Goal: Task Accomplishment & Management: Use online tool/utility

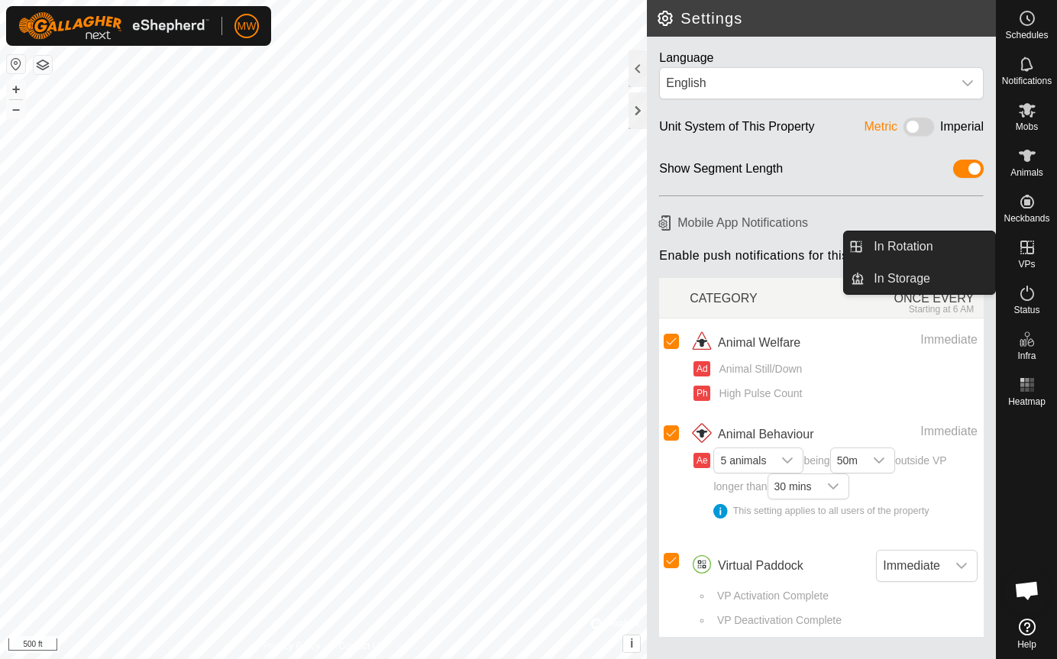
click at [1033, 246] on icon at bounding box center [1028, 248] width 14 height 14
click at [921, 247] on link "In Rotation" at bounding box center [930, 246] width 131 height 31
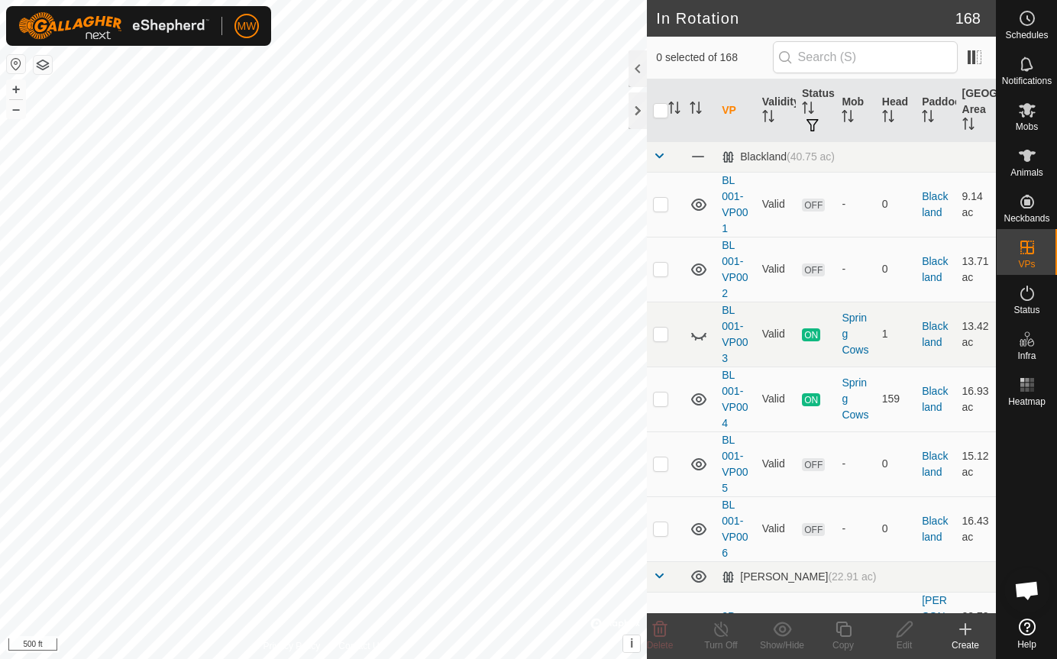
checkbox input "true"
click at [843, 633] on icon at bounding box center [843, 629] width 19 height 18
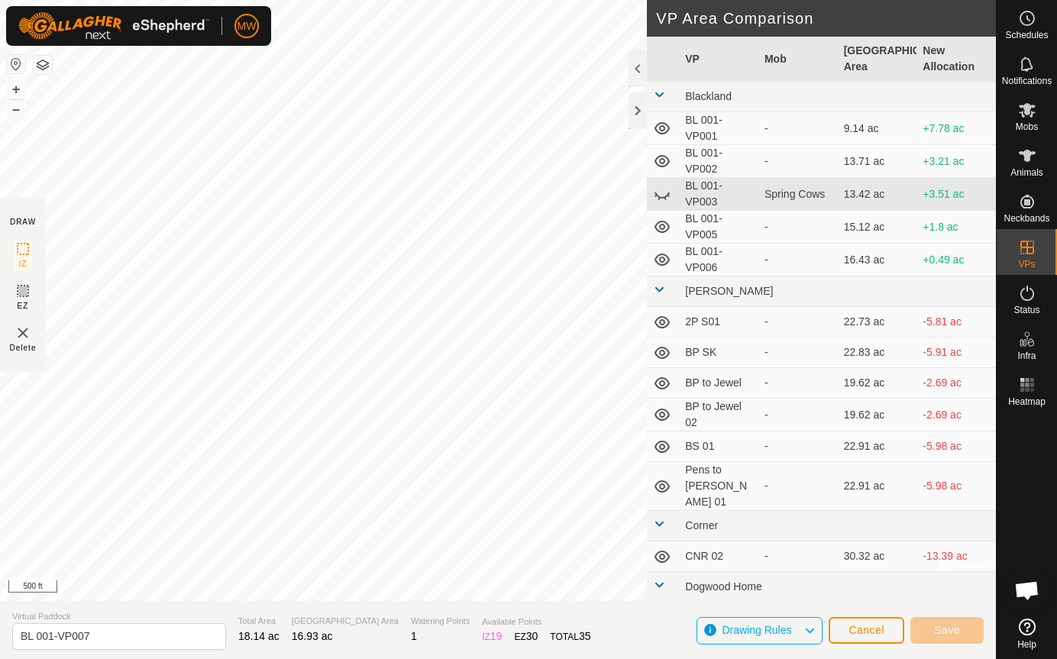
click at [0, 436] on html "MW Schedules Notifications Mobs Animals Neckbands VPs Status Infra Heatmap Help…" at bounding box center [528, 329] width 1057 height 659
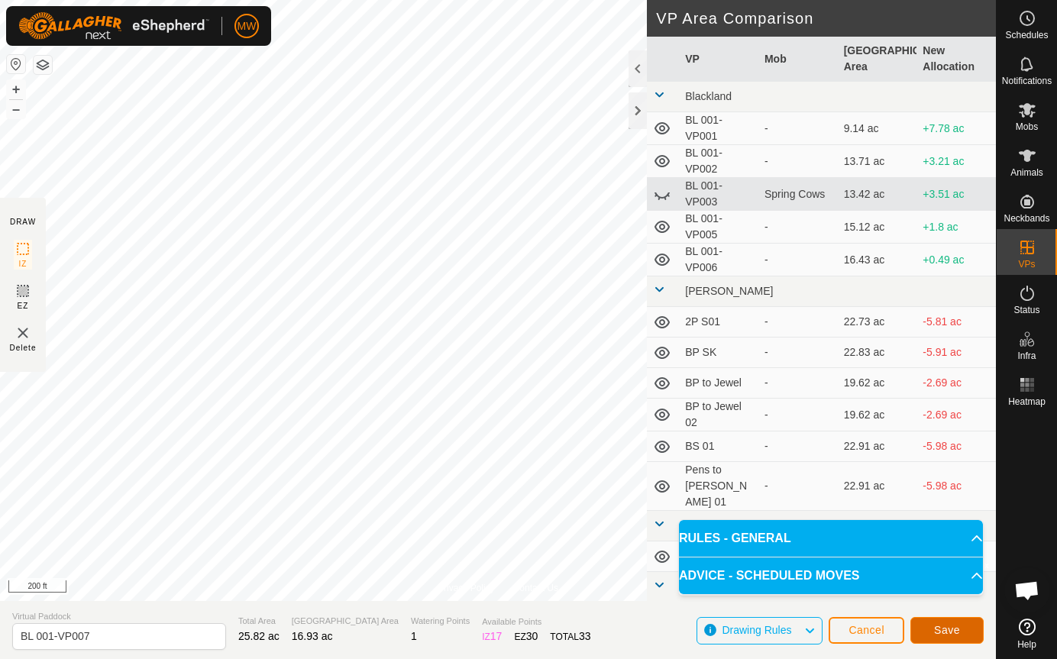
click at [950, 628] on span "Save" at bounding box center [947, 630] width 26 height 12
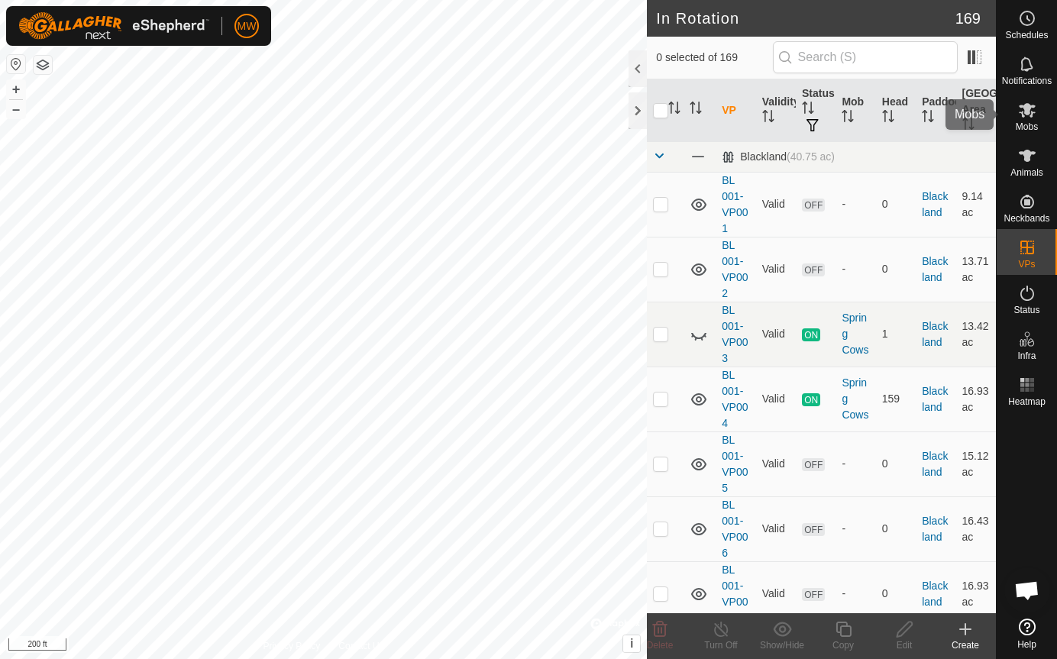
drag, startPoint x: 1037, startPoint y: 118, endPoint x: 1027, endPoint y: 120, distance: 10.2
click at [1034, 118] on es-mob-svg-icon at bounding box center [1028, 110] width 28 height 24
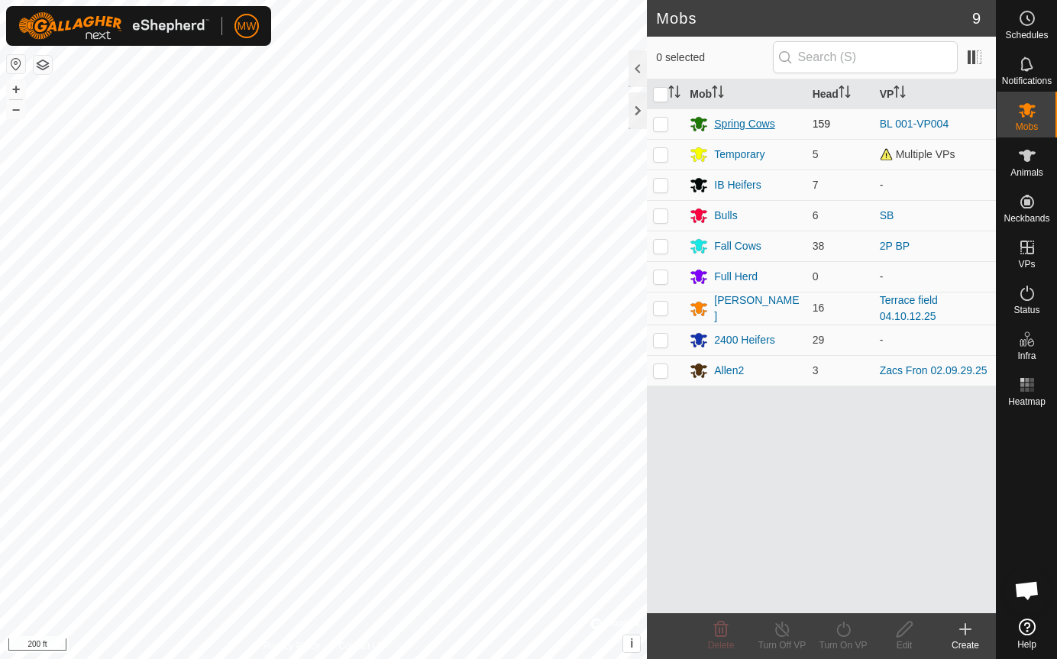
click at [762, 128] on div "Spring Cows" at bounding box center [744, 124] width 60 height 16
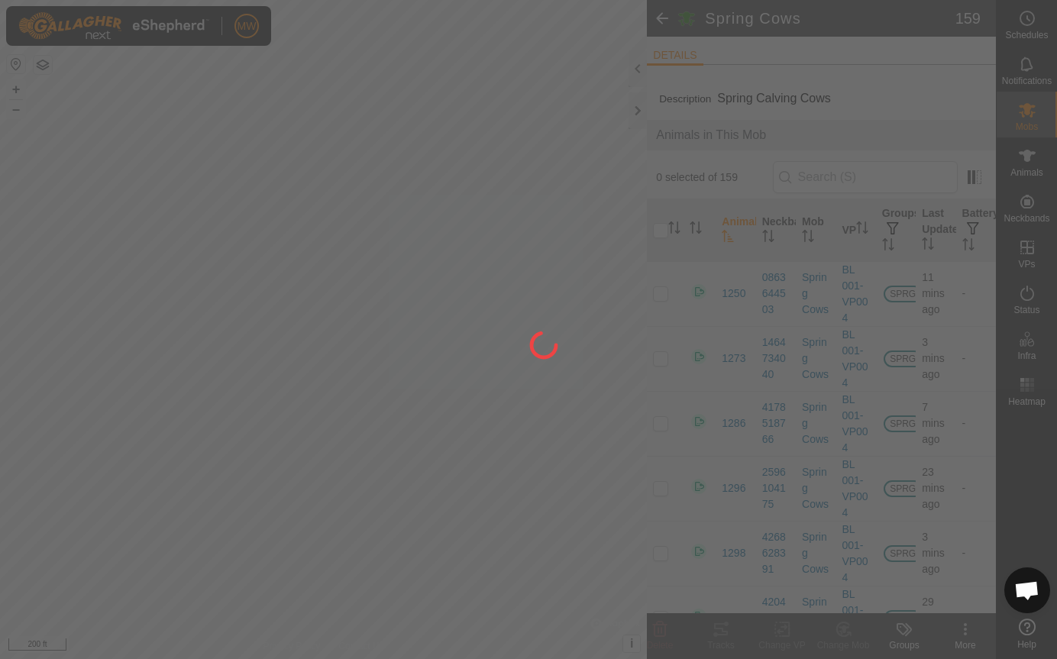
click at [668, 200] on div at bounding box center [528, 329] width 1057 height 659
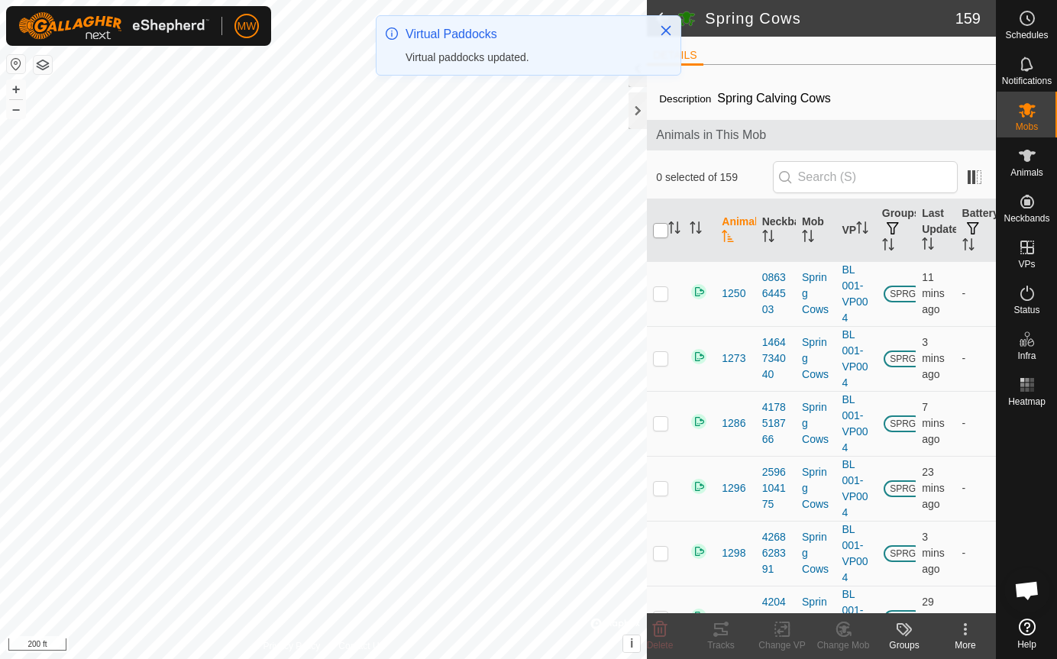
click at [656, 232] on input "checkbox" at bounding box center [660, 230] width 15 height 15
checkbox input "true"
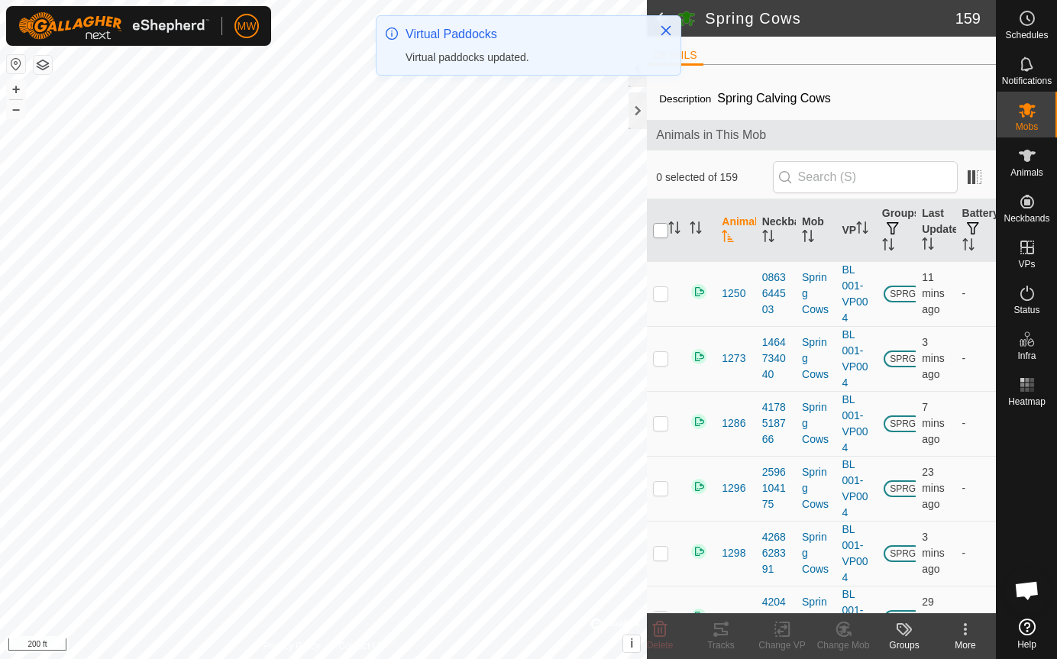
checkbox input "true"
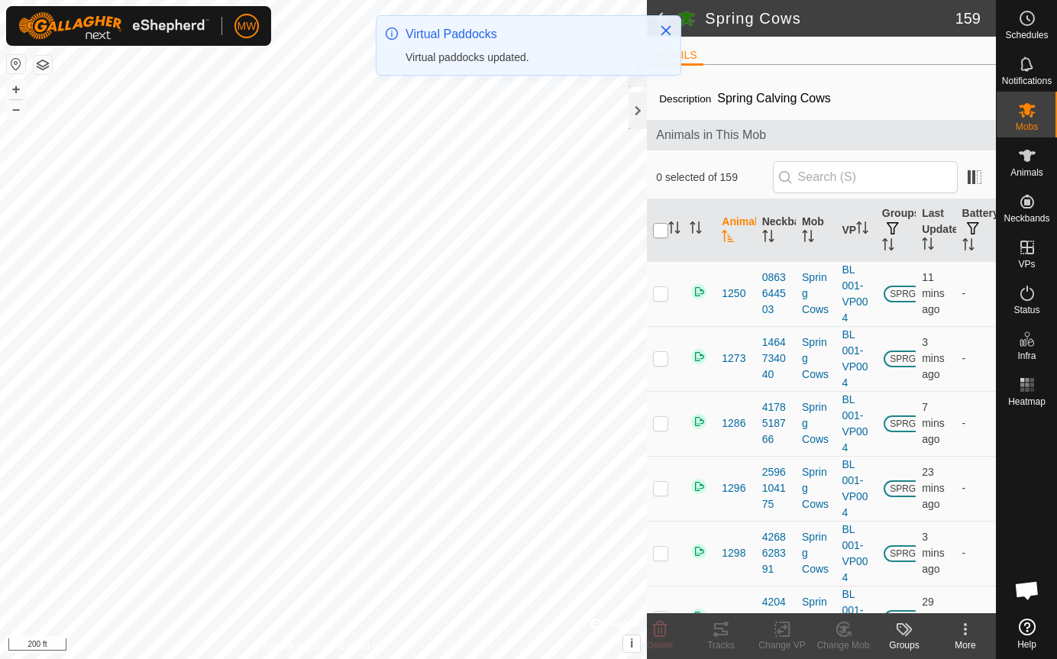
checkbox input "true"
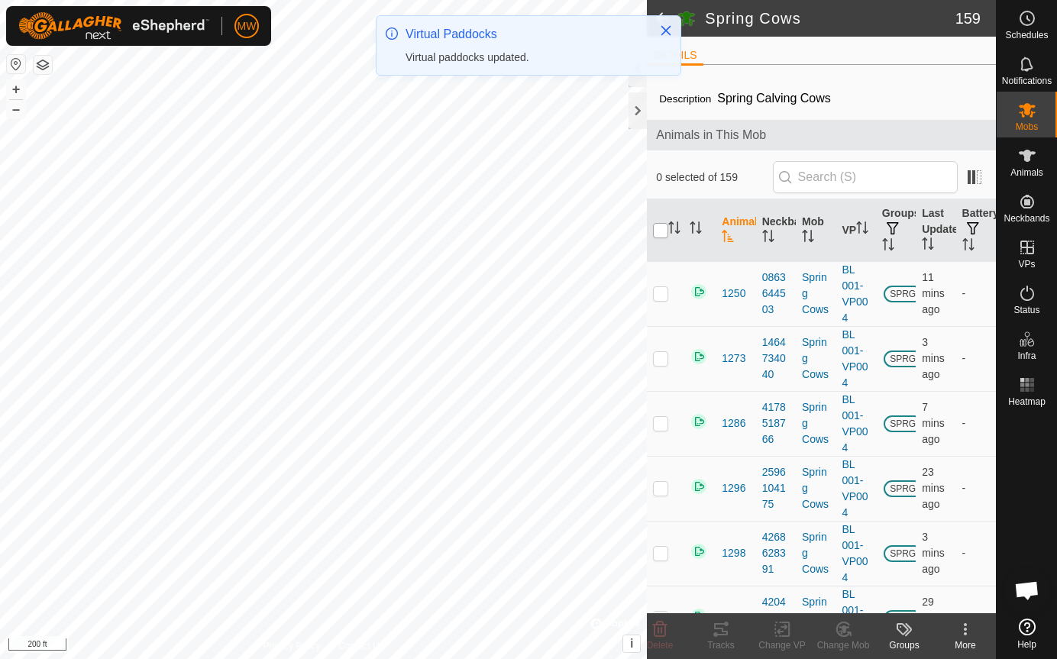
checkbox input "true"
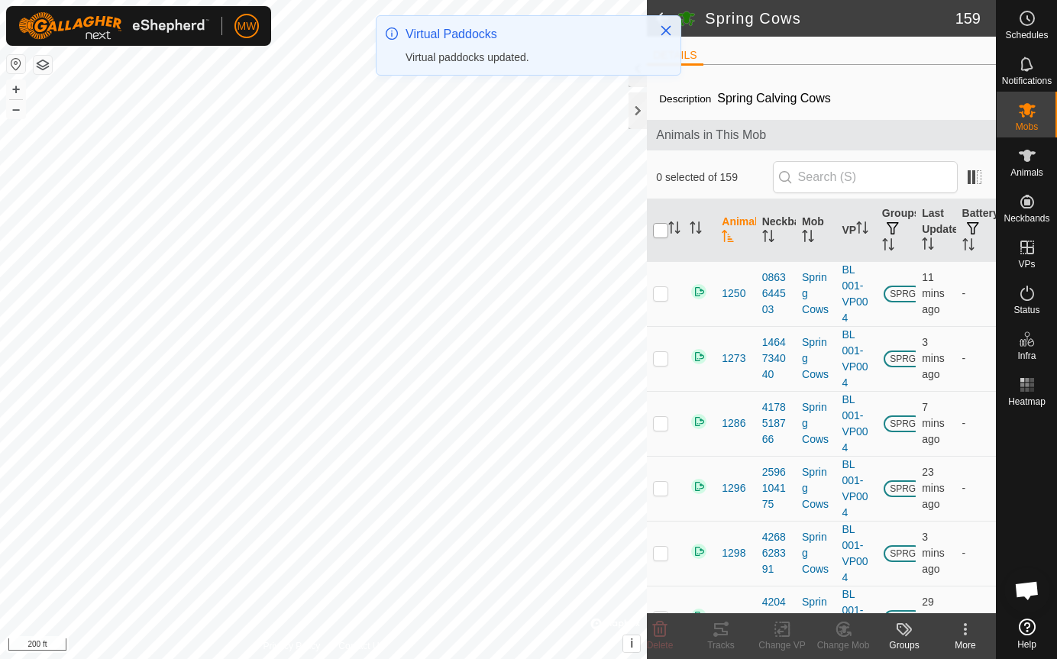
checkbox input "true"
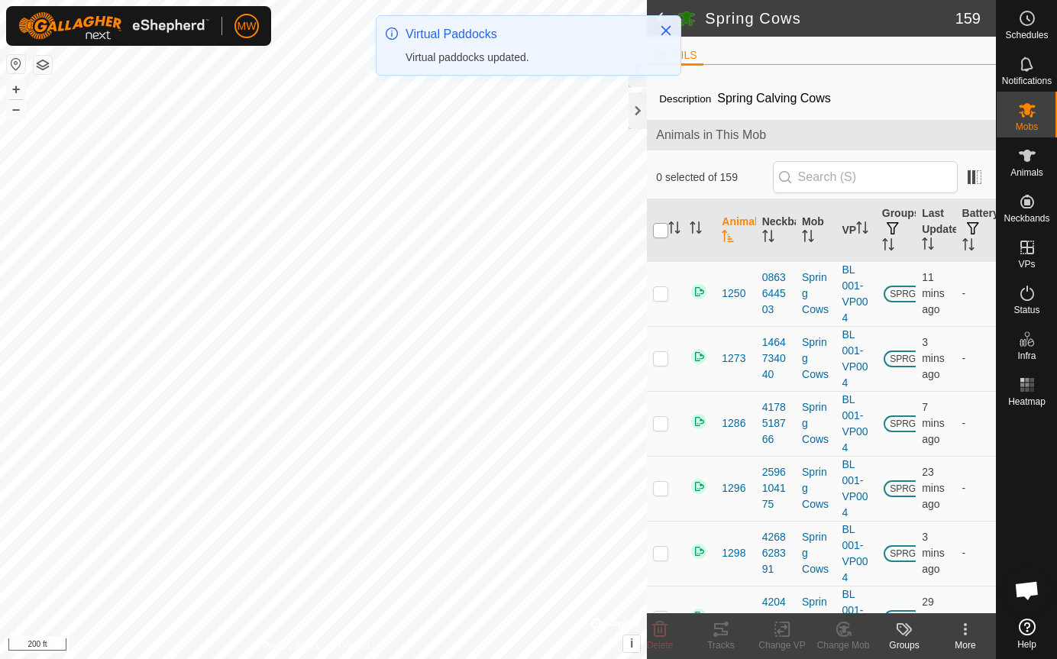
checkbox input "true"
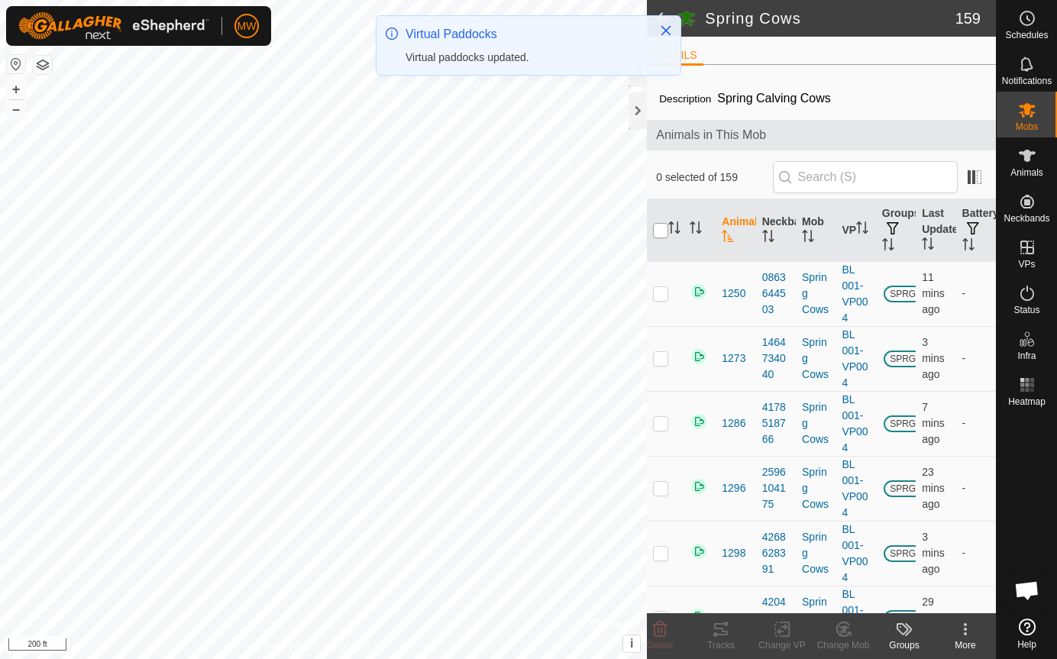
checkbox input "true"
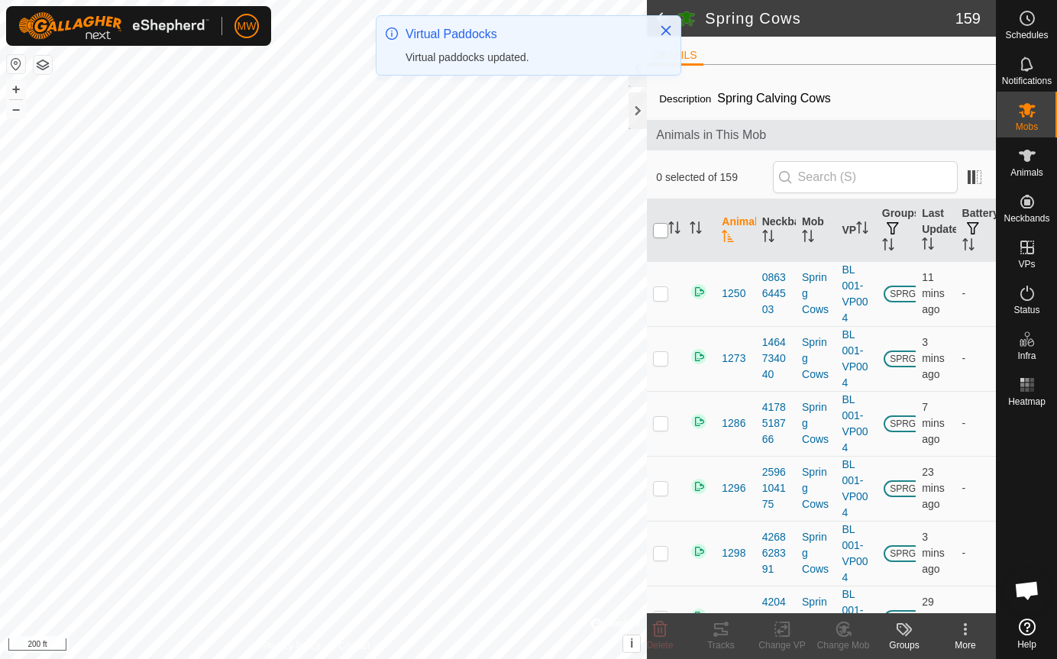
checkbox input "true"
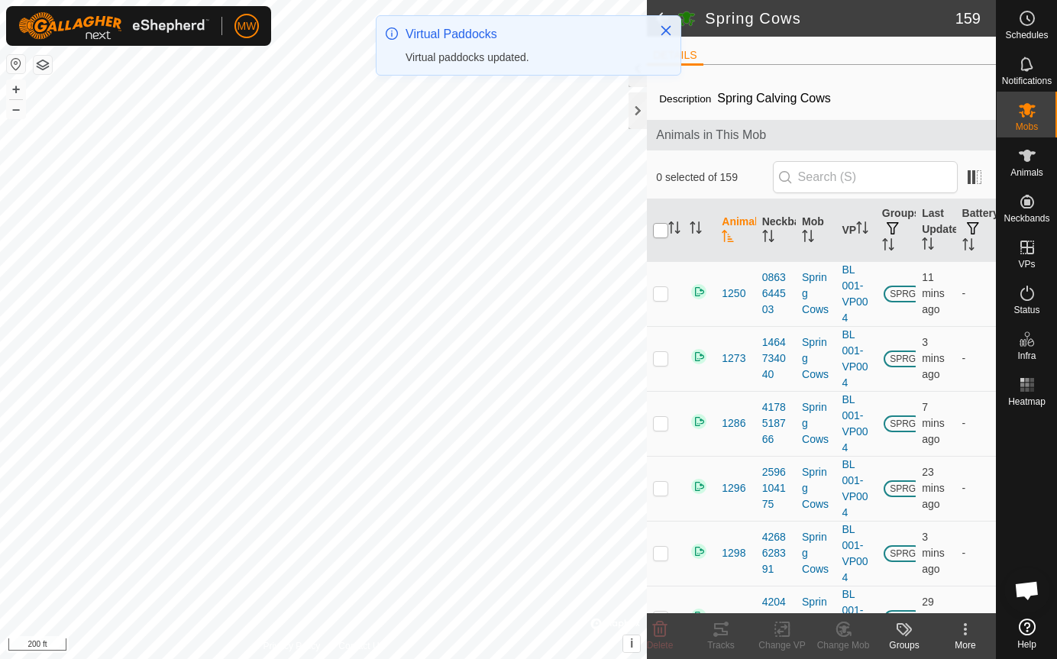
checkbox input "true"
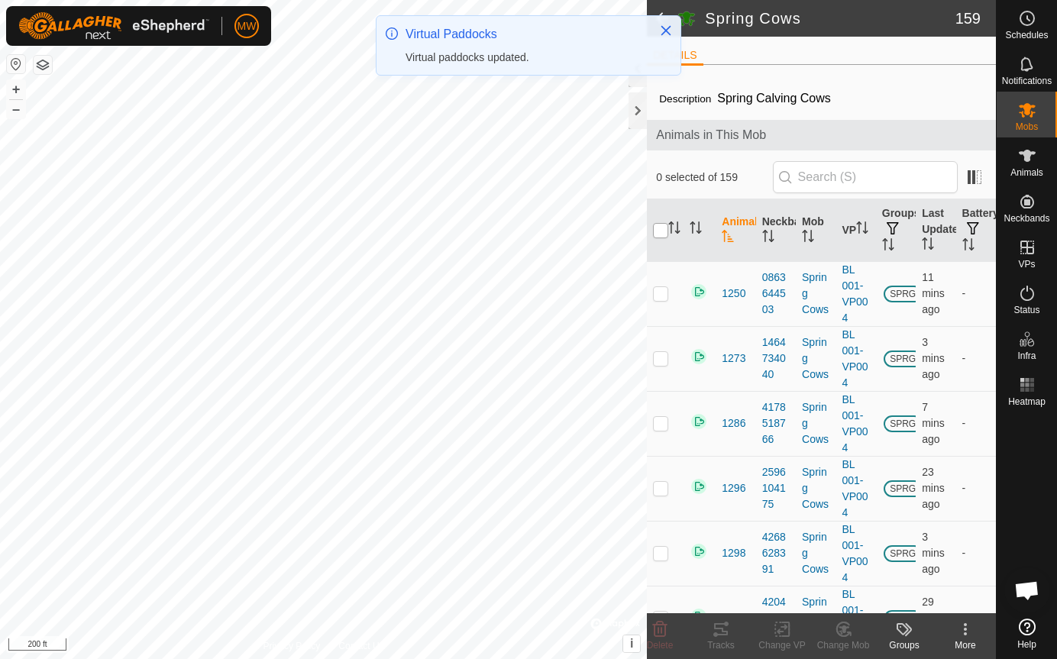
checkbox input "true"
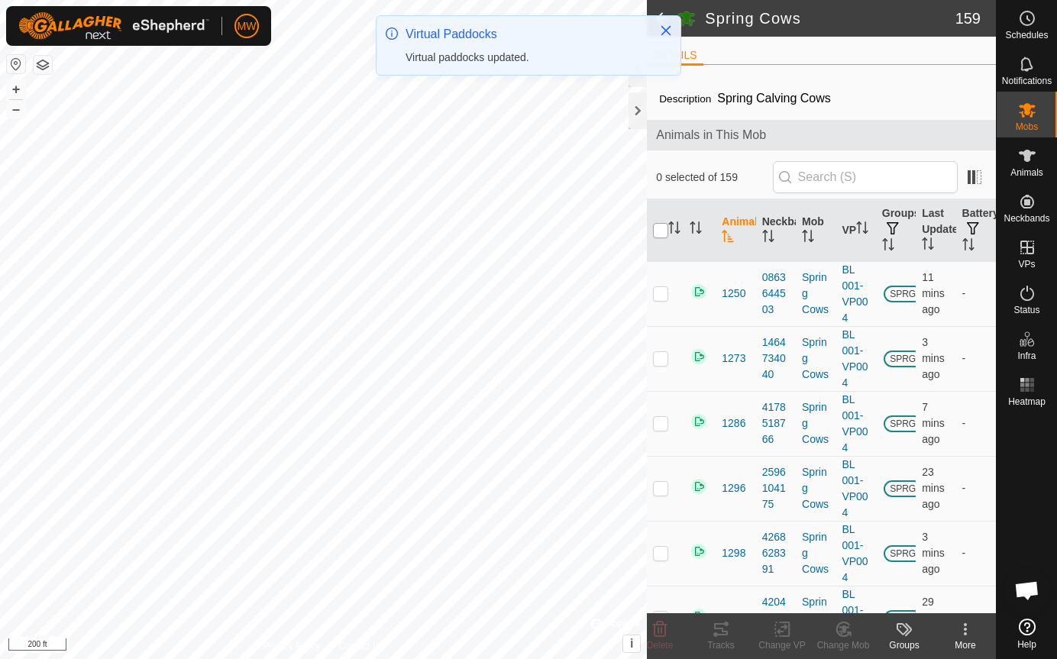
checkbox input "true"
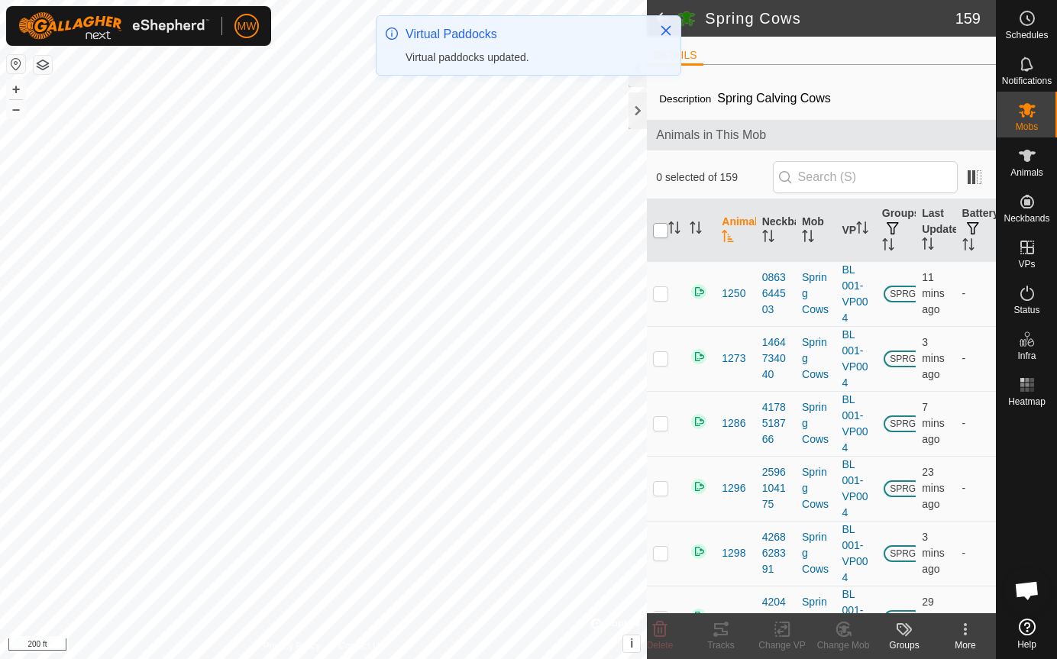
checkbox input "true"
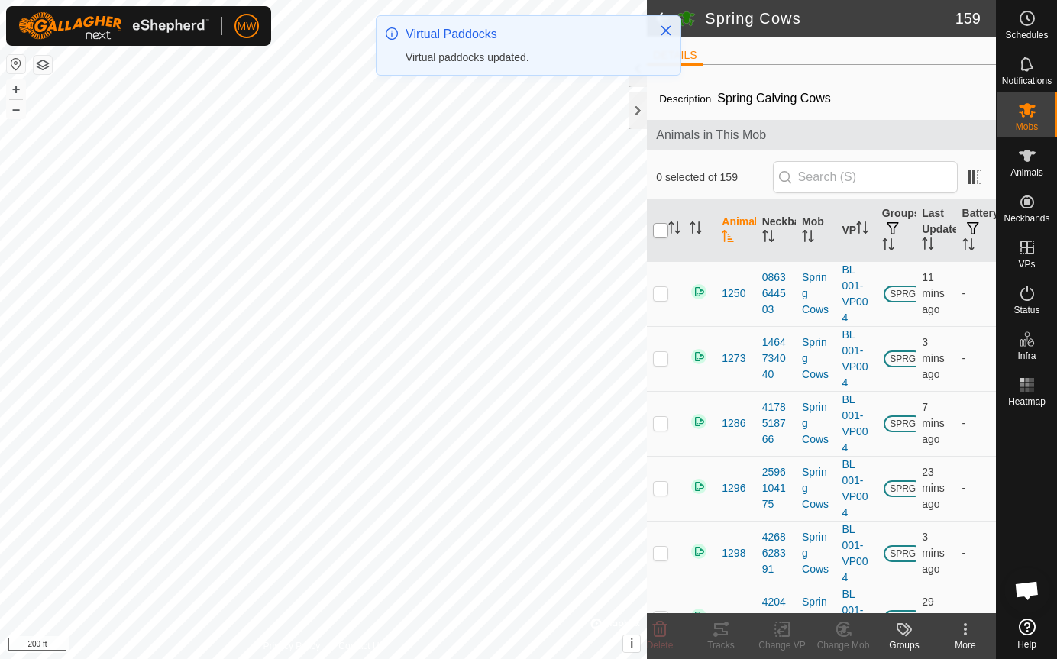
checkbox input "true"
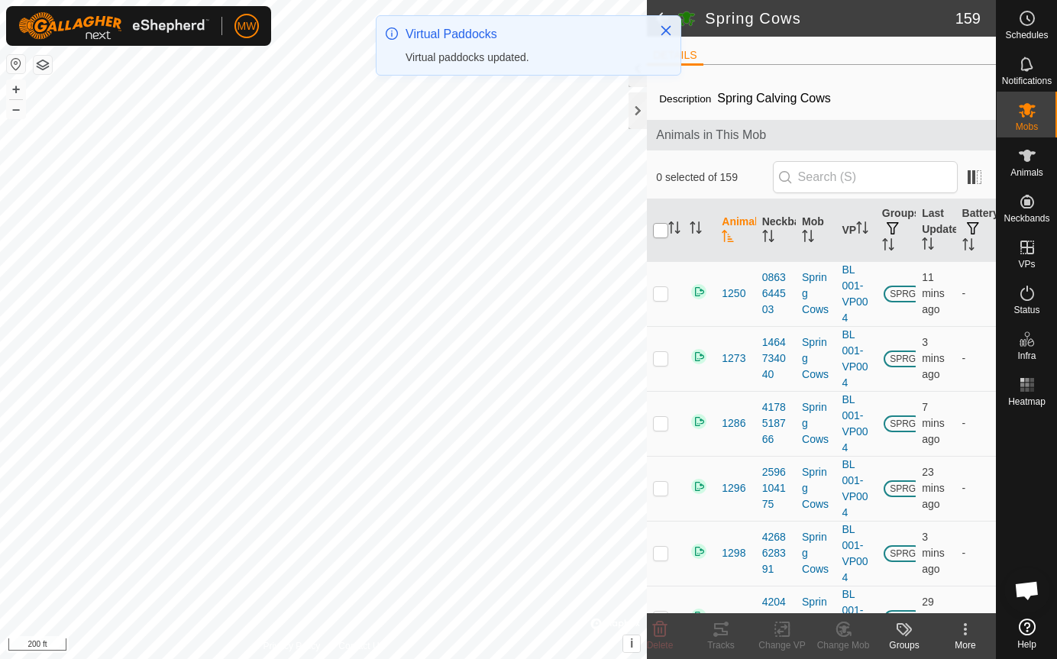
checkbox input "true"
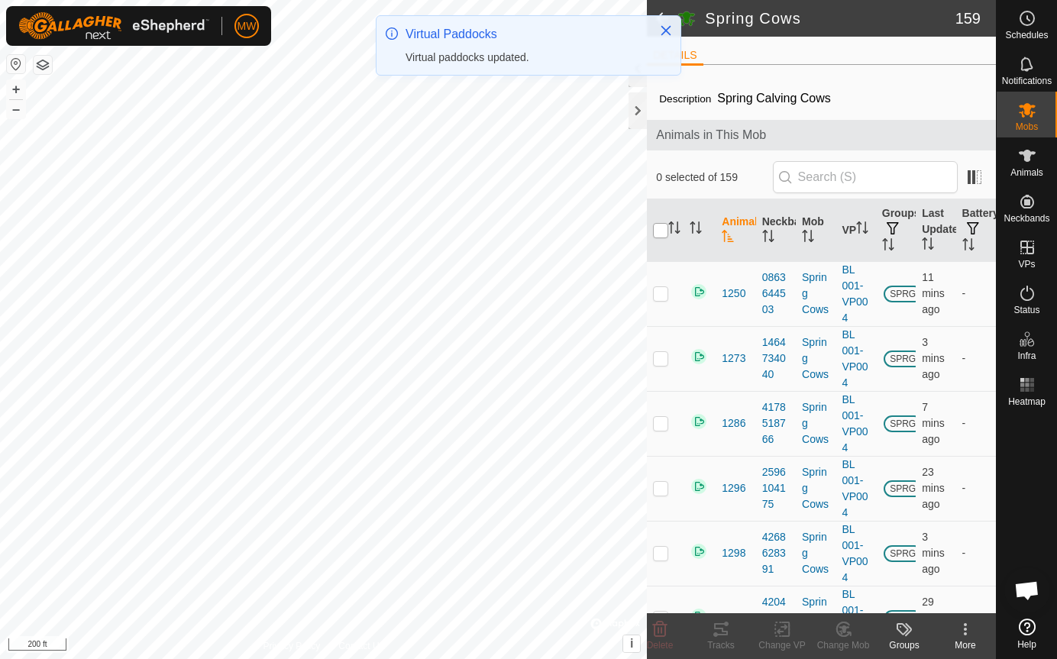
checkbox input "true"
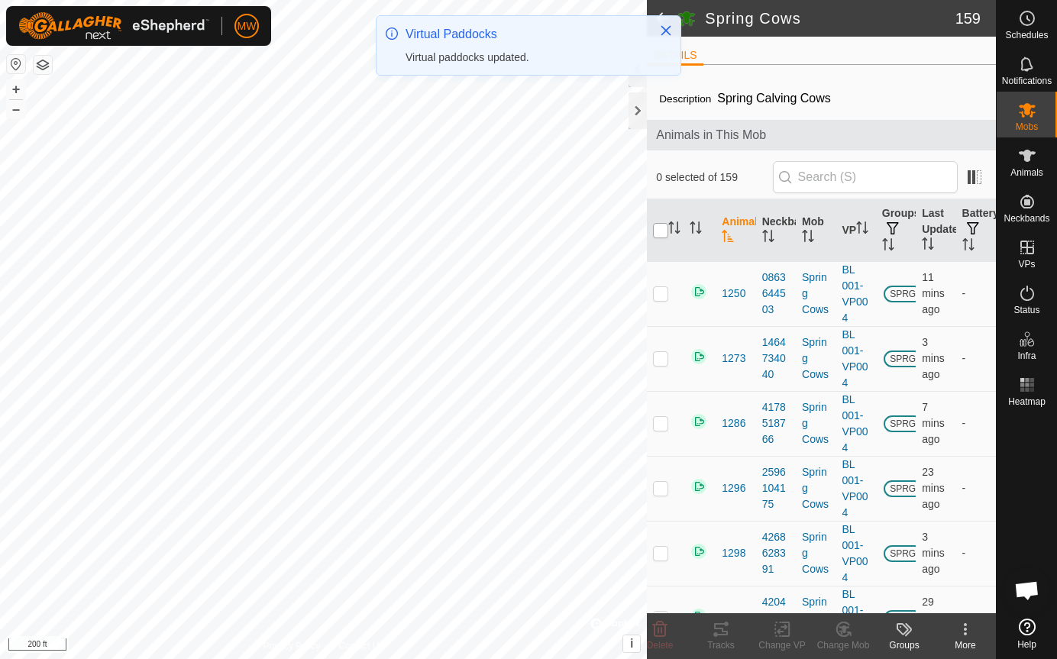
checkbox input "true"
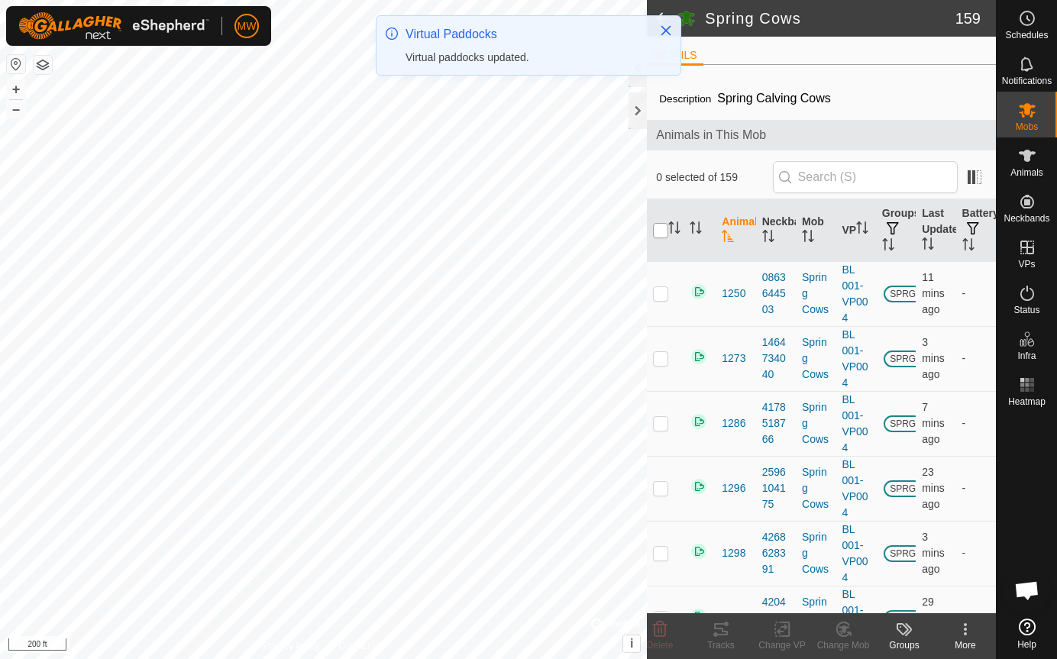
checkbox input "true"
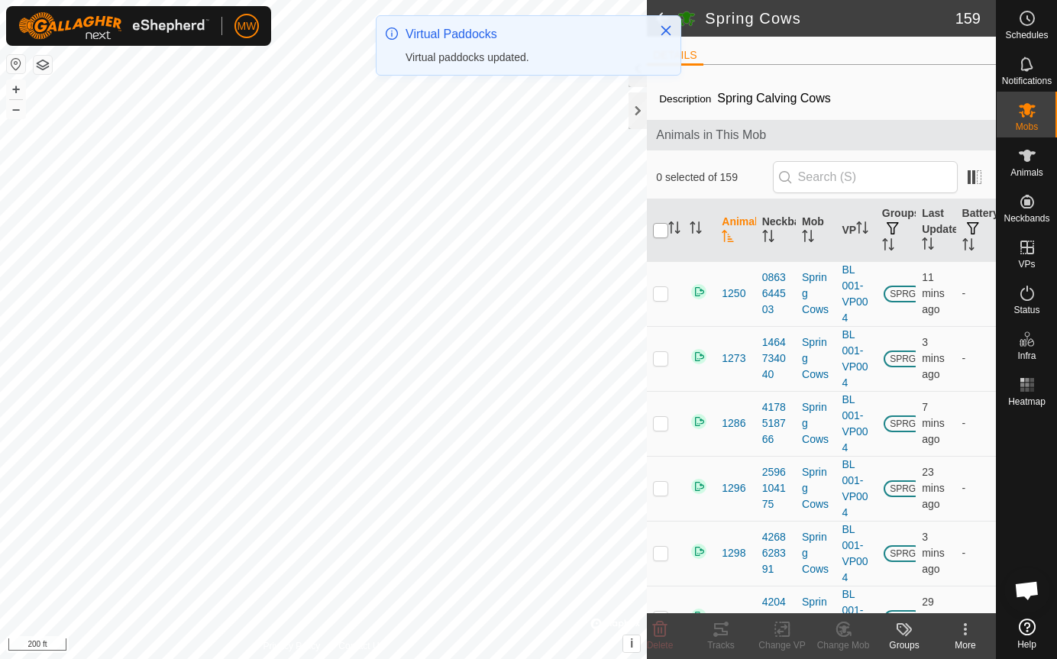
checkbox input "true"
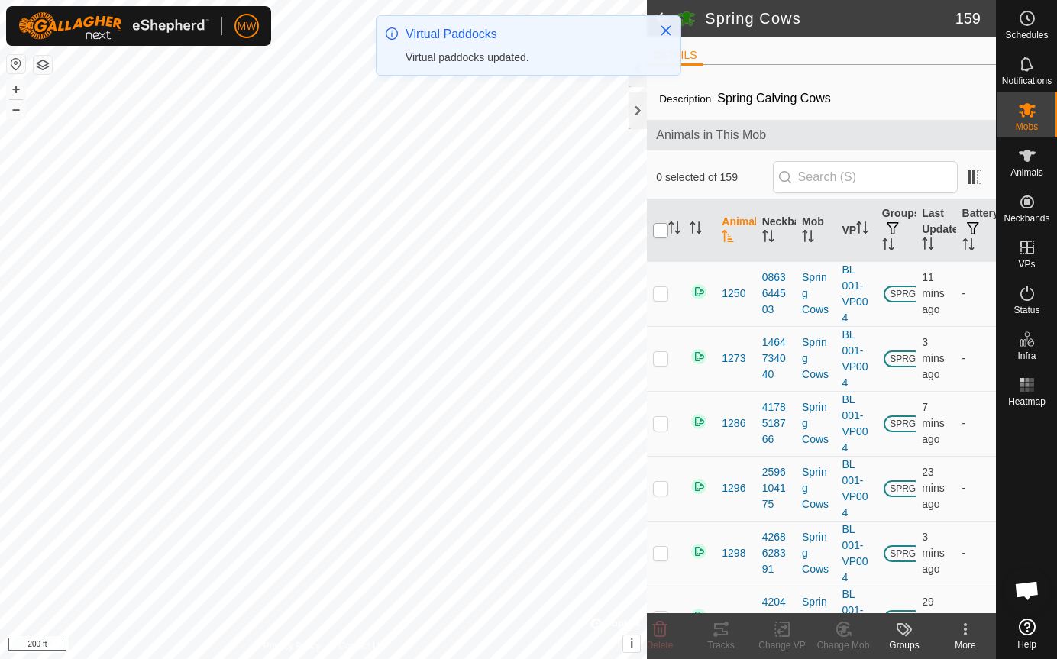
checkbox input "true"
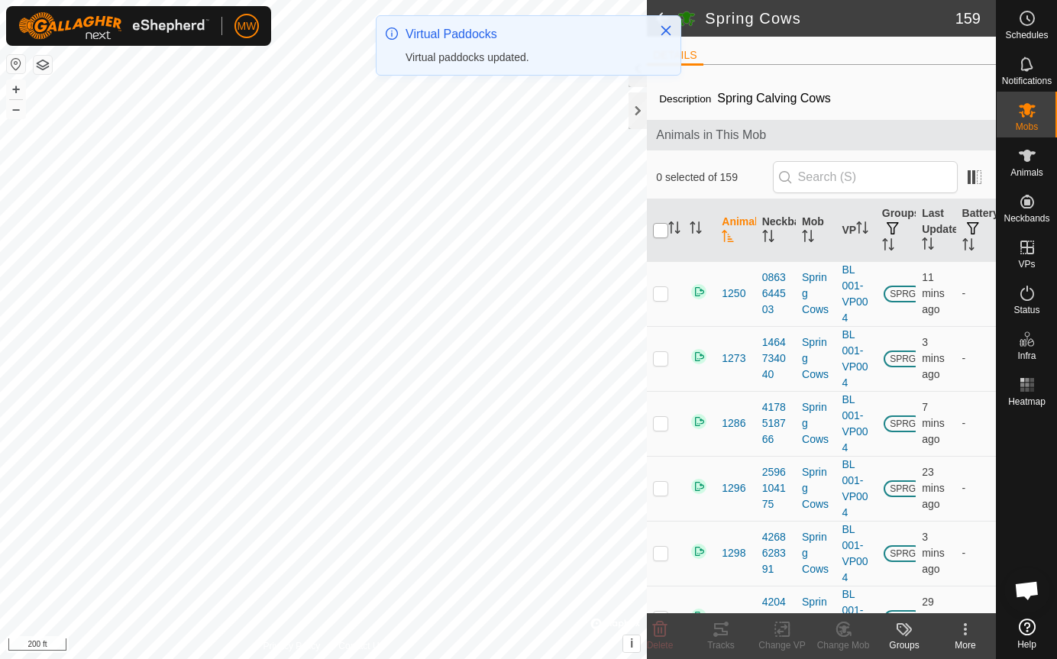
checkbox input "true"
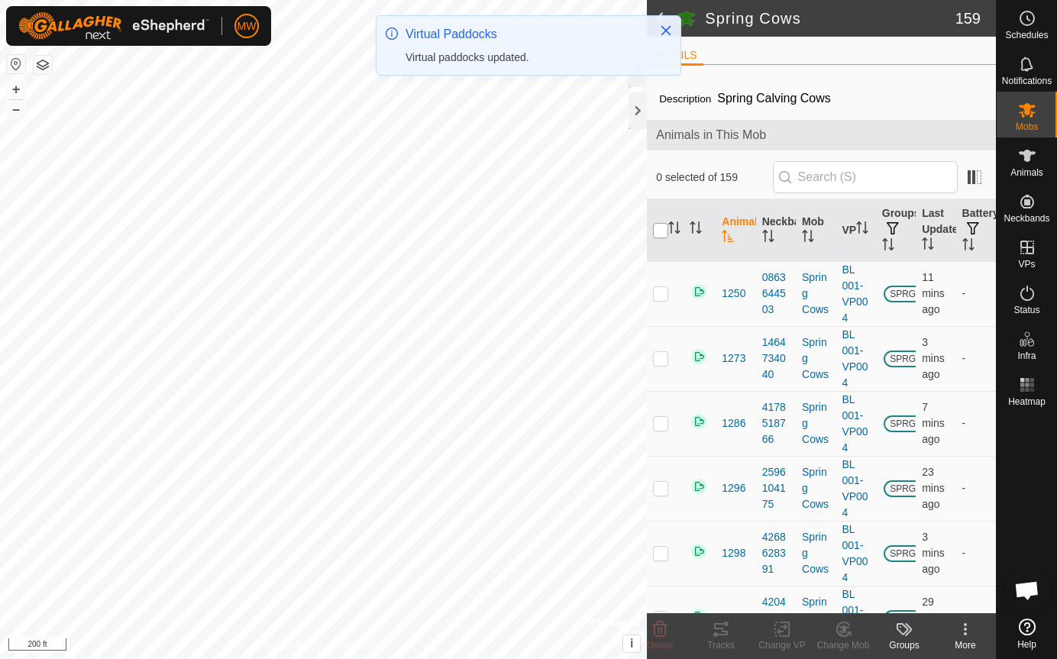
checkbox input "true"
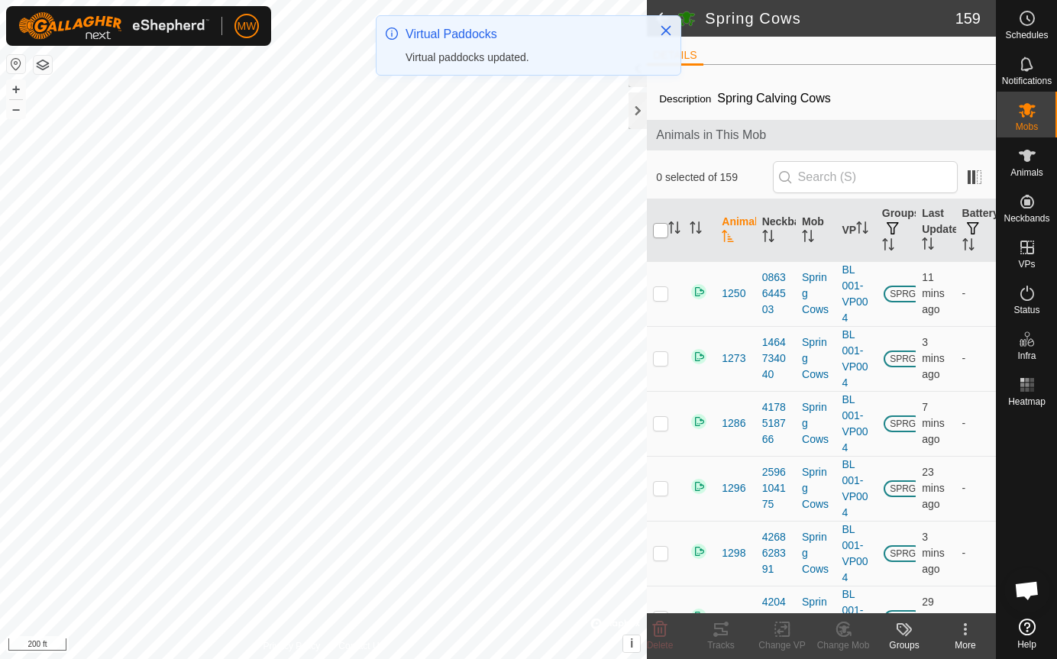
checkbox input "true"
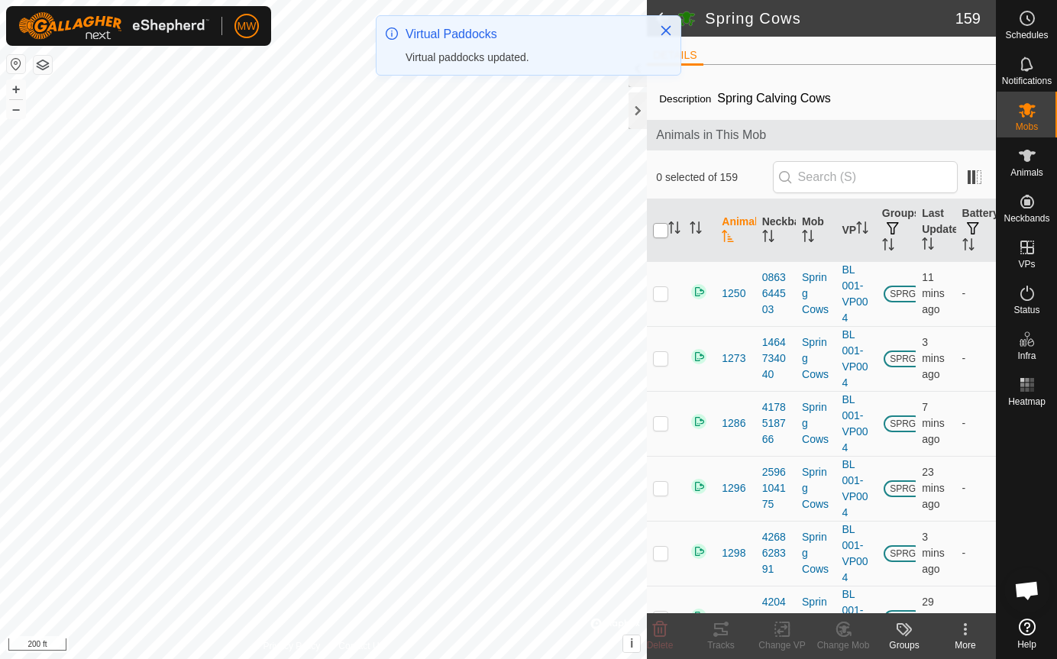
checkbox input "true"
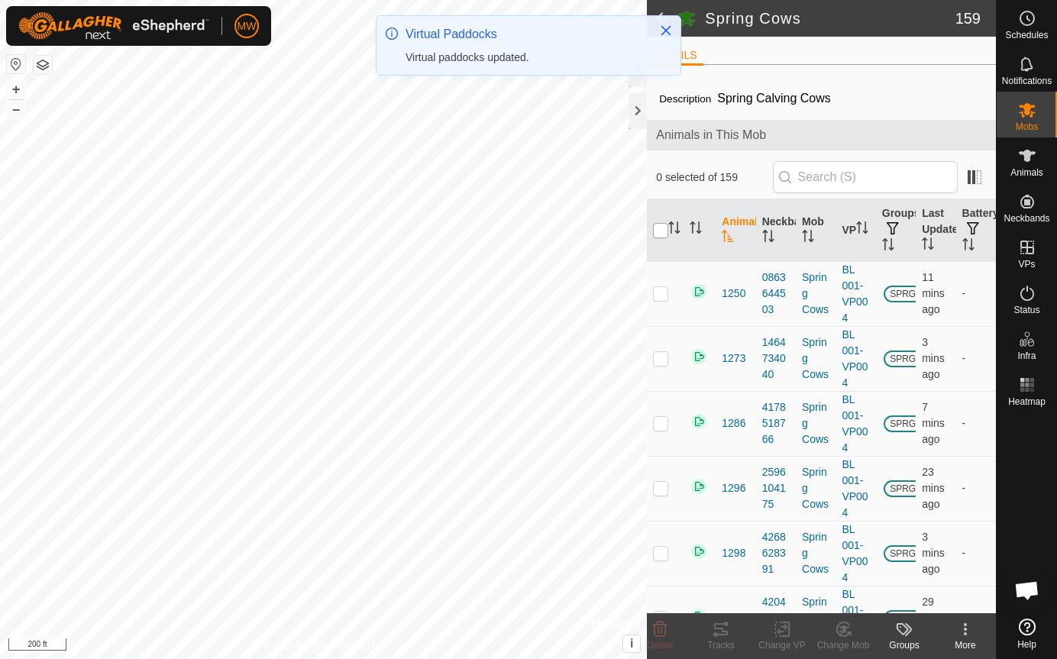
checkbox input "true"
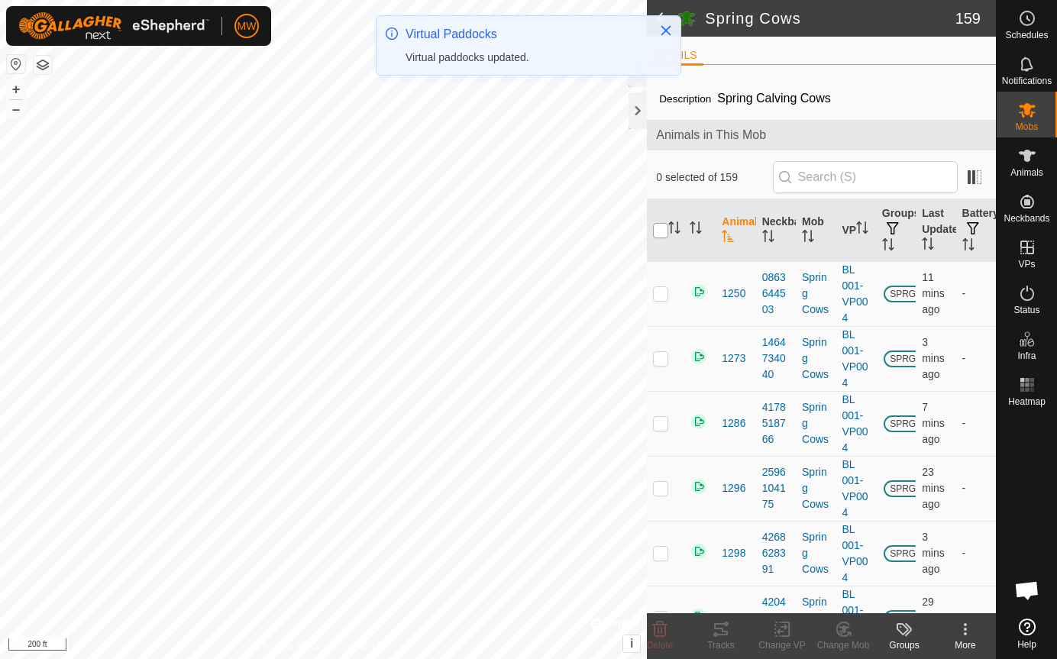
checkbox input "true"
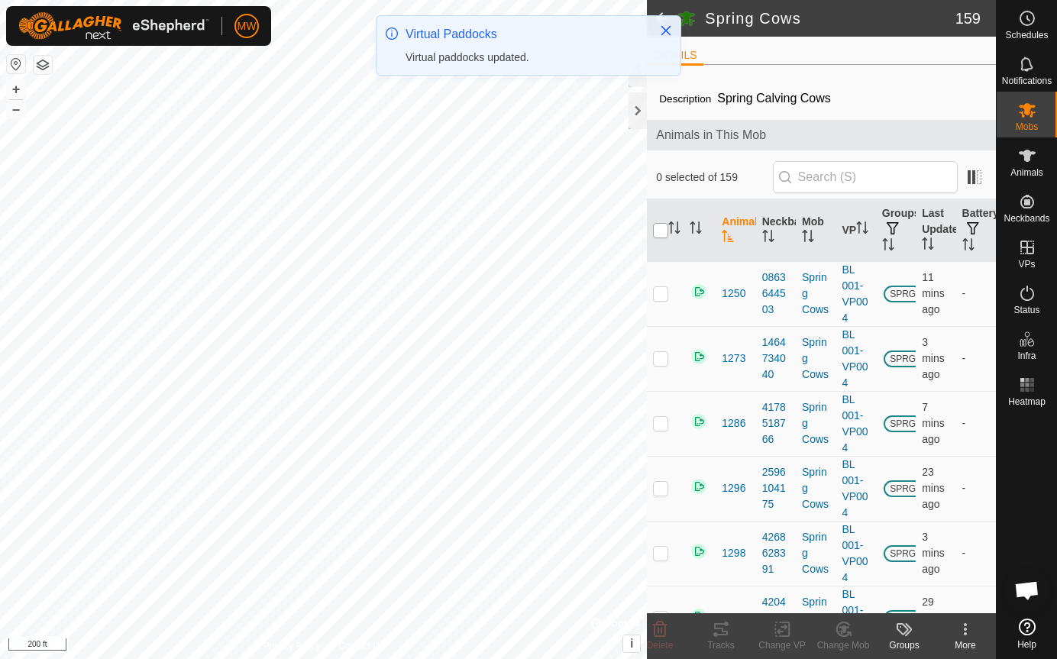
checkbox input "true"
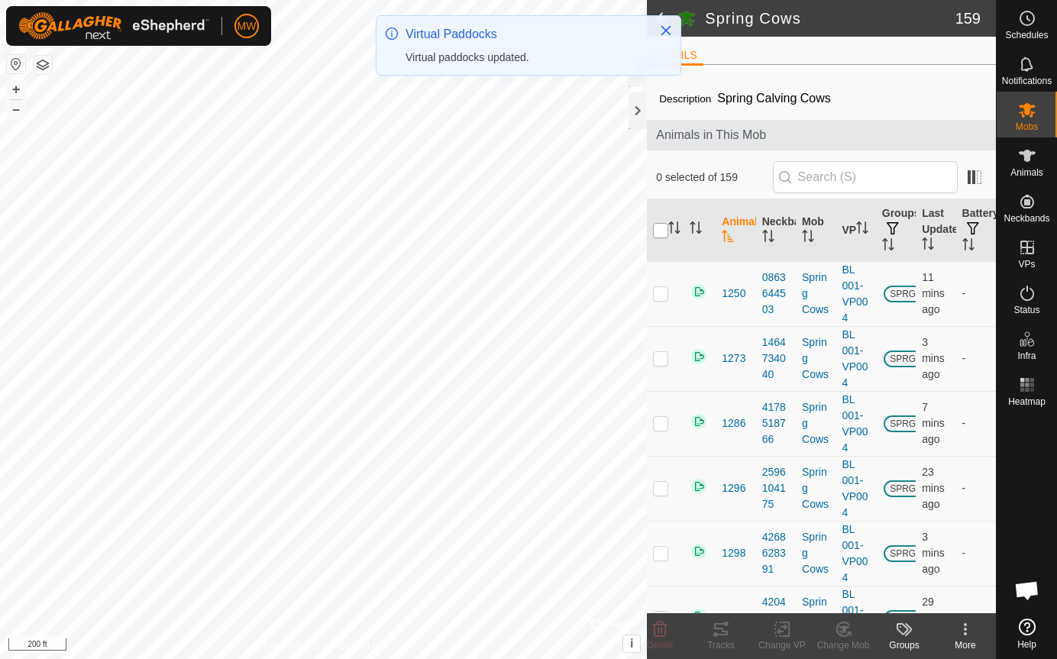
checkbox input "true"
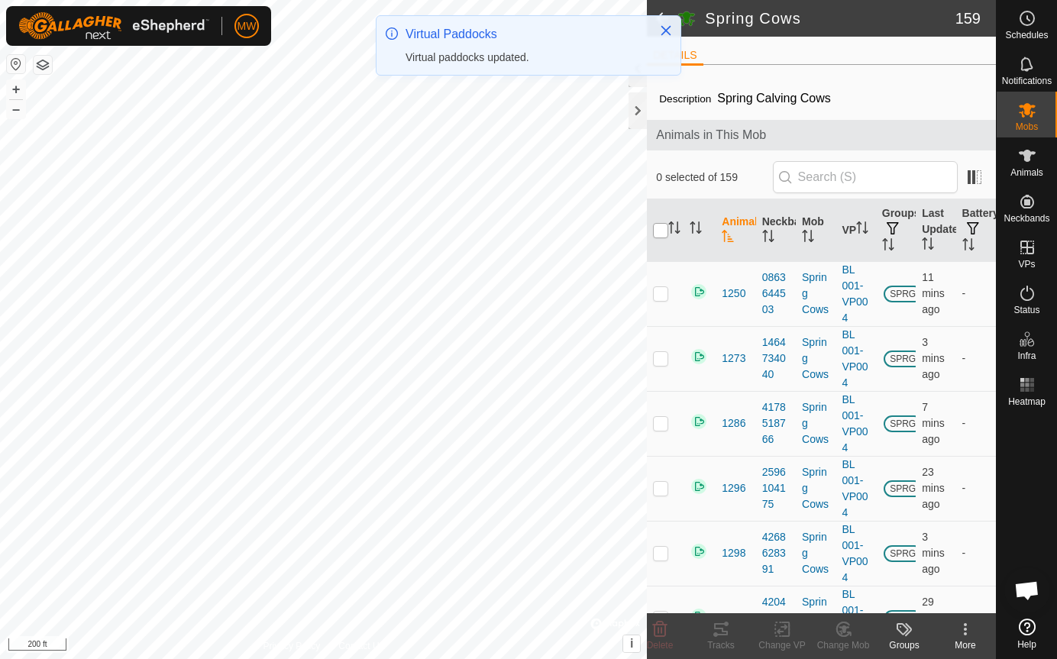
checkbox input "true"
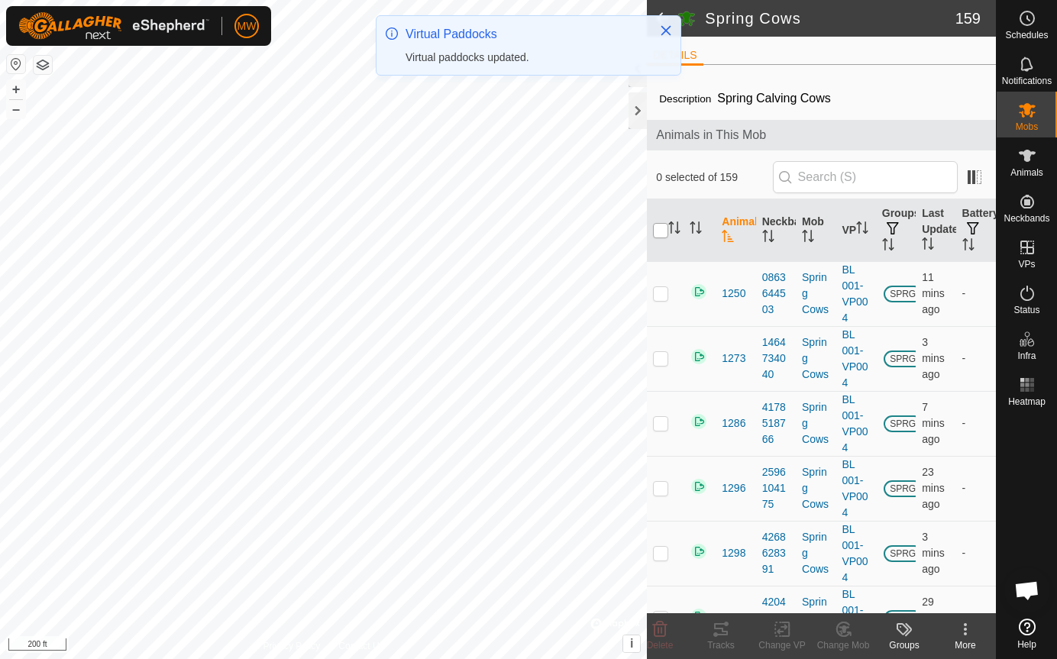
checkbox input "true"
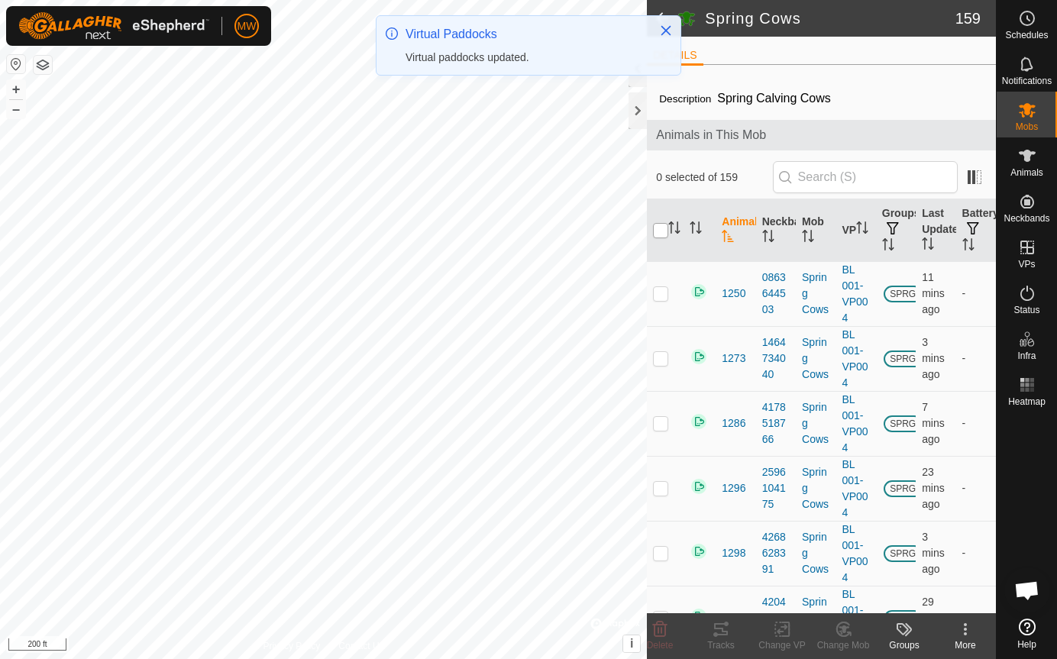
checkbox input "true"
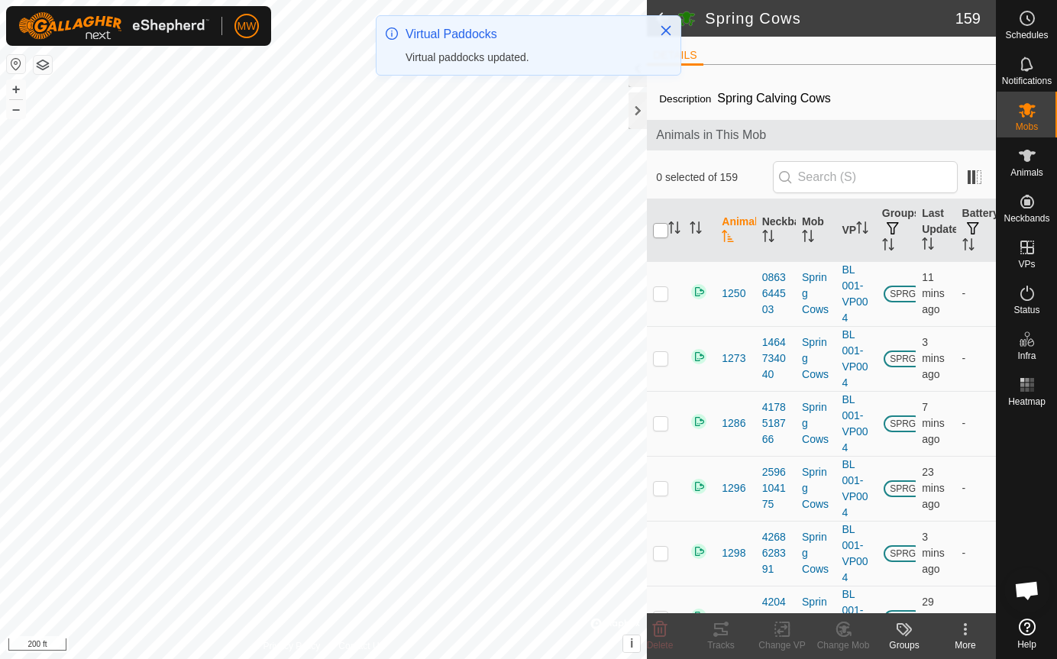
checkbox input "true"
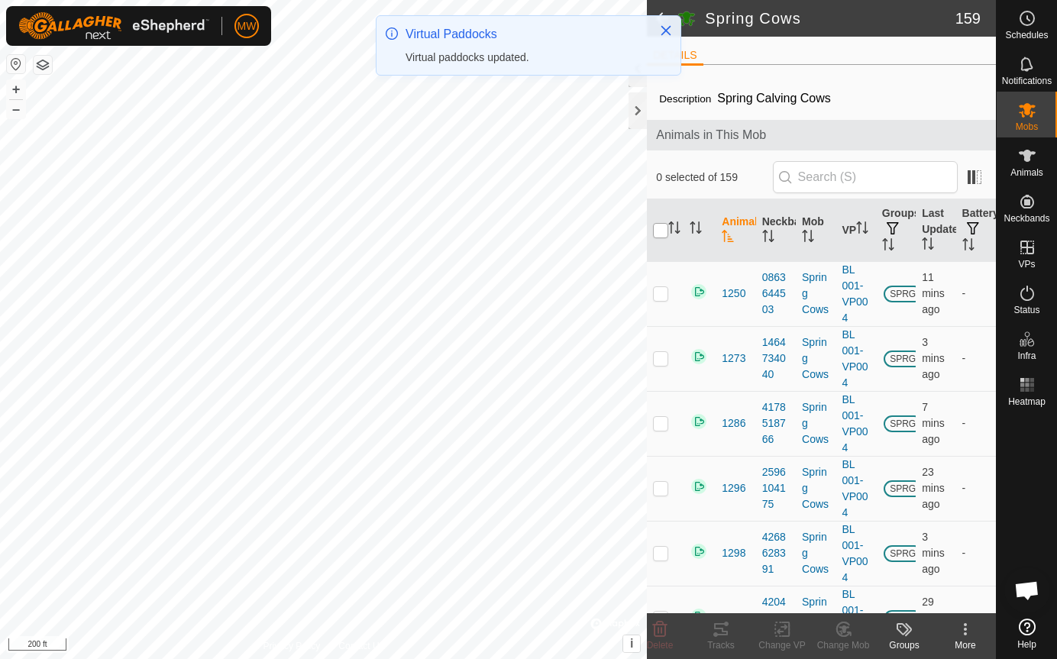
checkbox input "true"
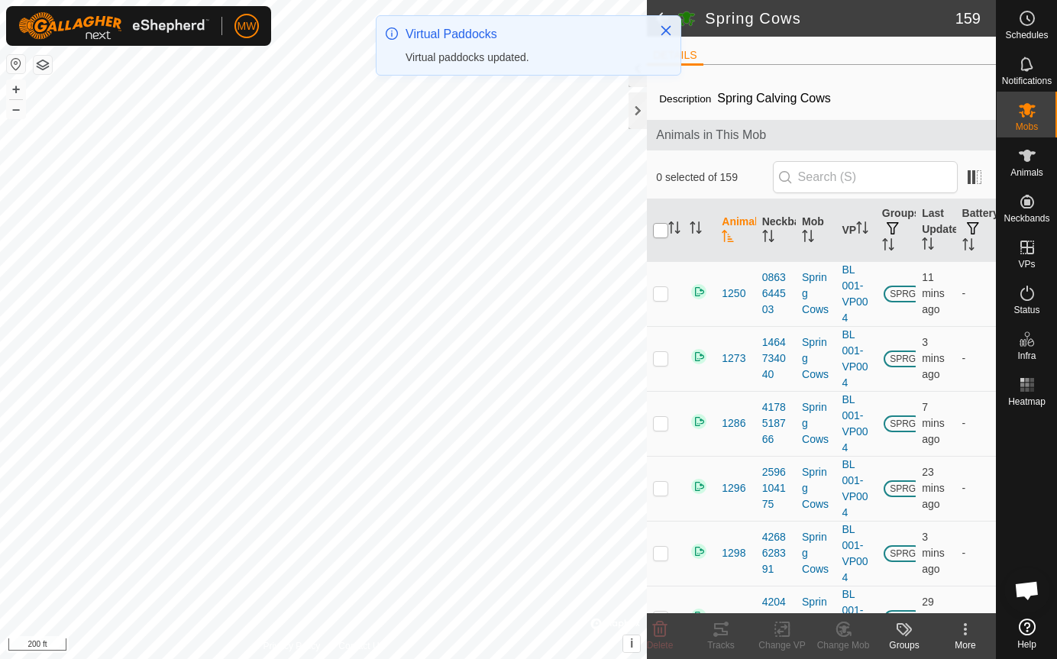
checkbox input "true"
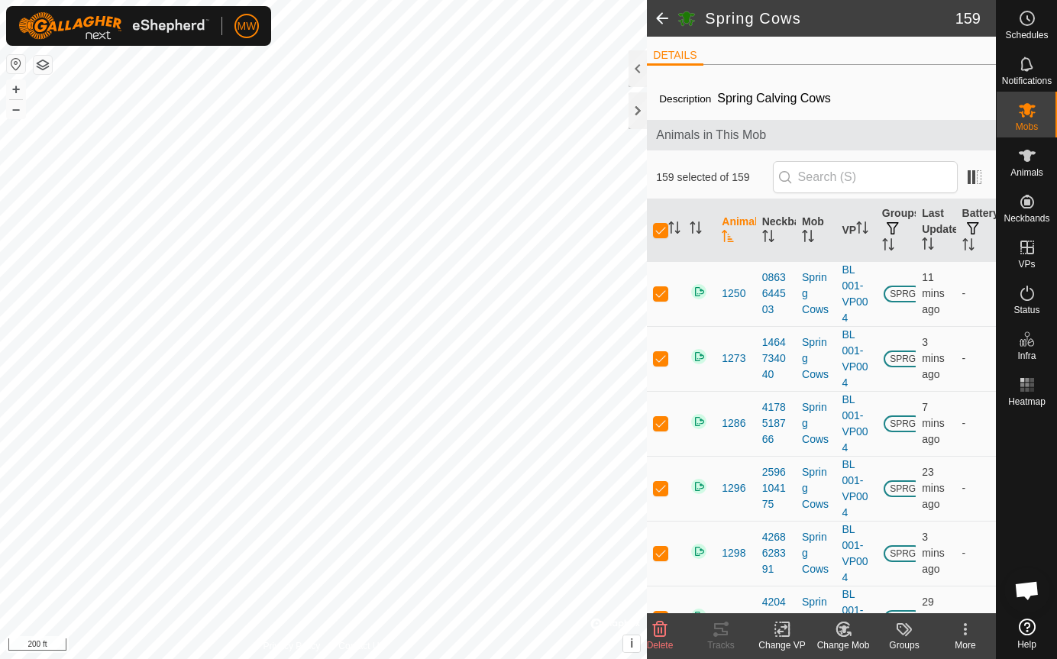
click at [782, 636] on icon at bounding box center [785, 630] width 7 height 14
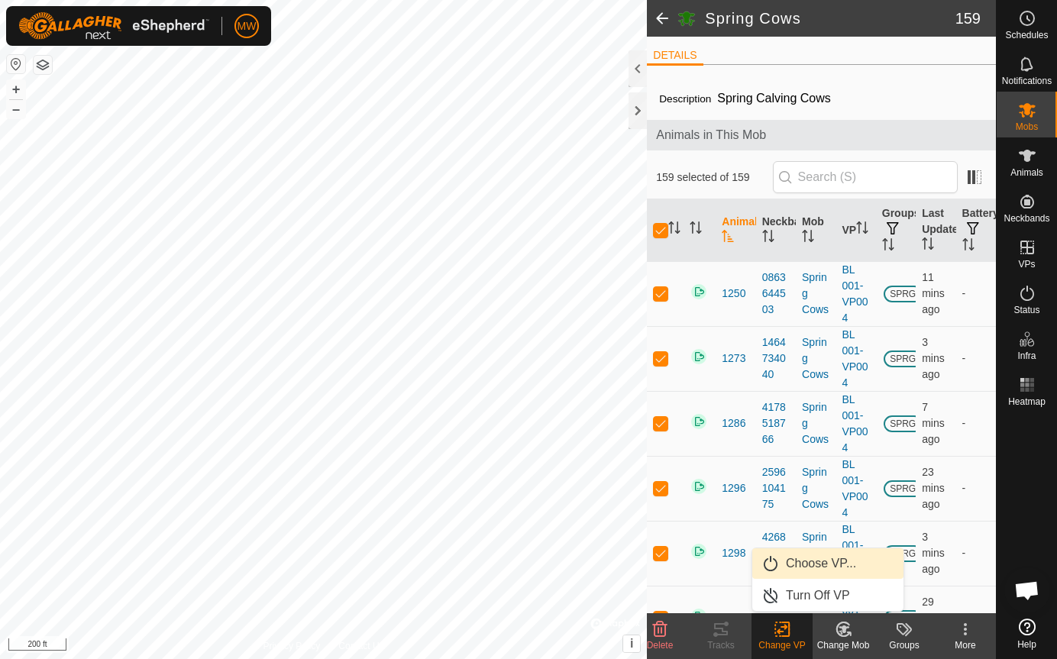
click at [808, 558] on link "Choose VP..." at bounding box center [828, 564] width 151 height 31
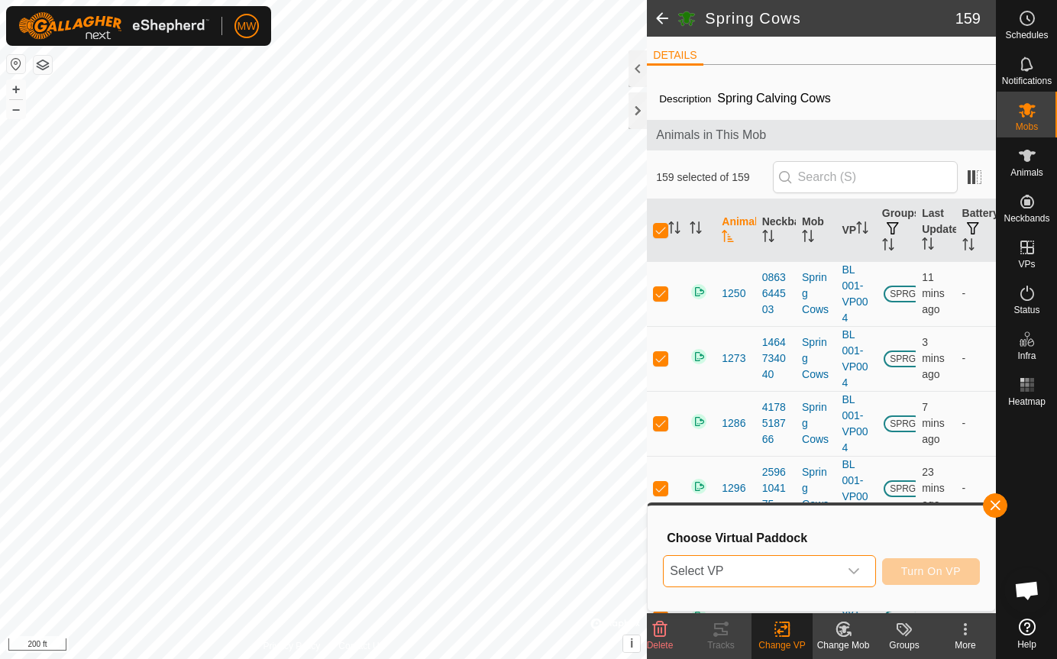
click at [795, 575] on span "Select VP" at bounding box center [751, 571] width 174 height 31
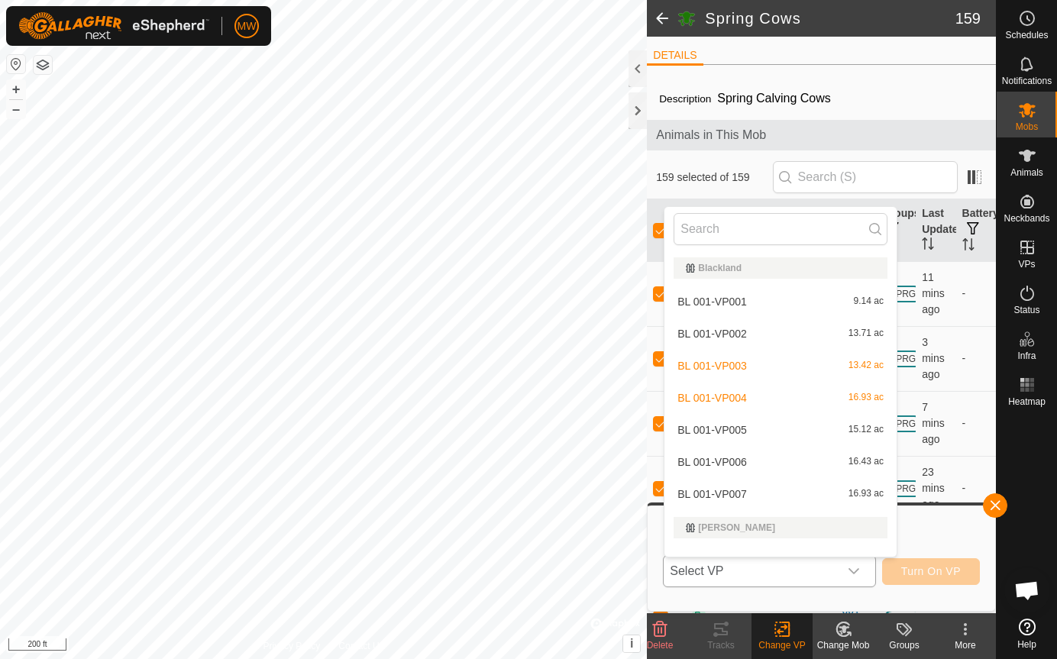
scroll to position [20, 0]
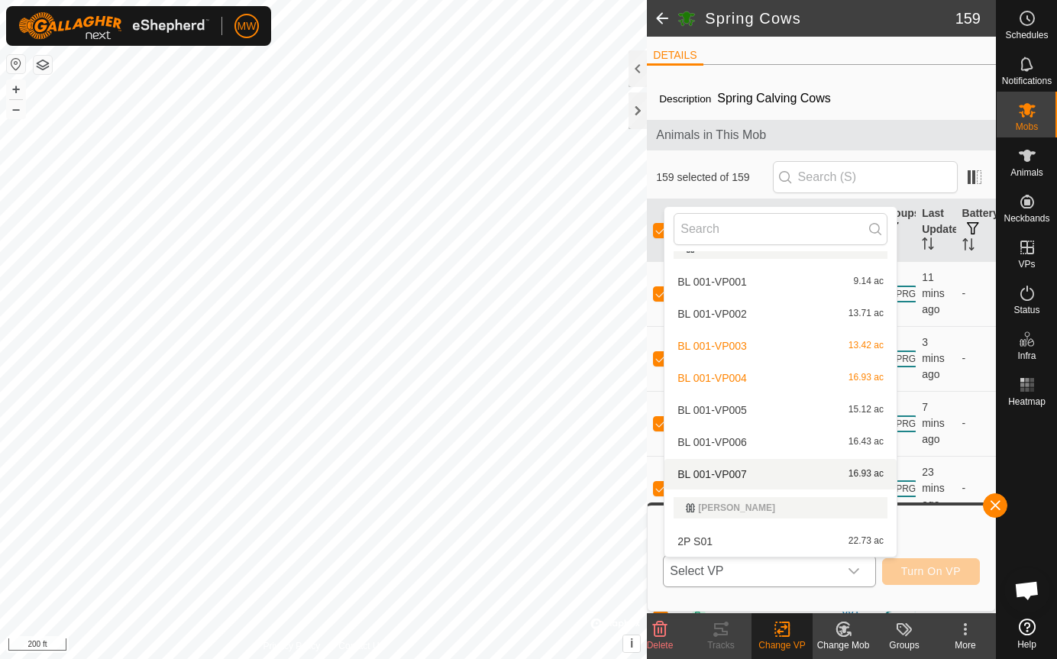
click at [737, 471] on li "BL 001-VP007 16.93 ac" at bounding box center [781, 474] width 232 height 31
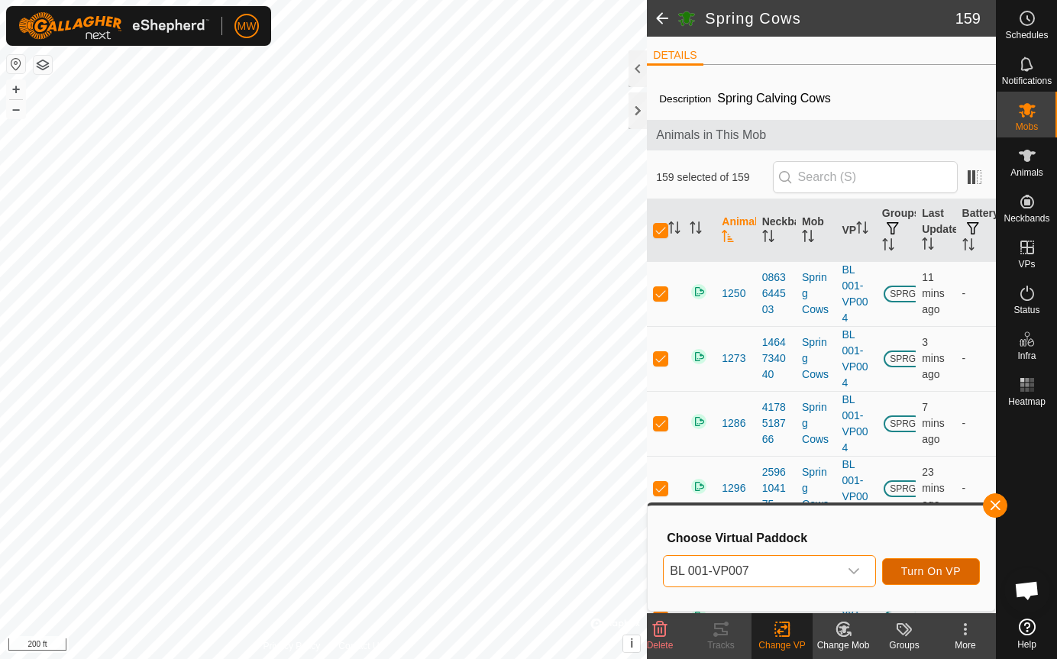
click at [960, 565] on span "Turn On VP" at bounding box center [932, 571] width 60 height 12
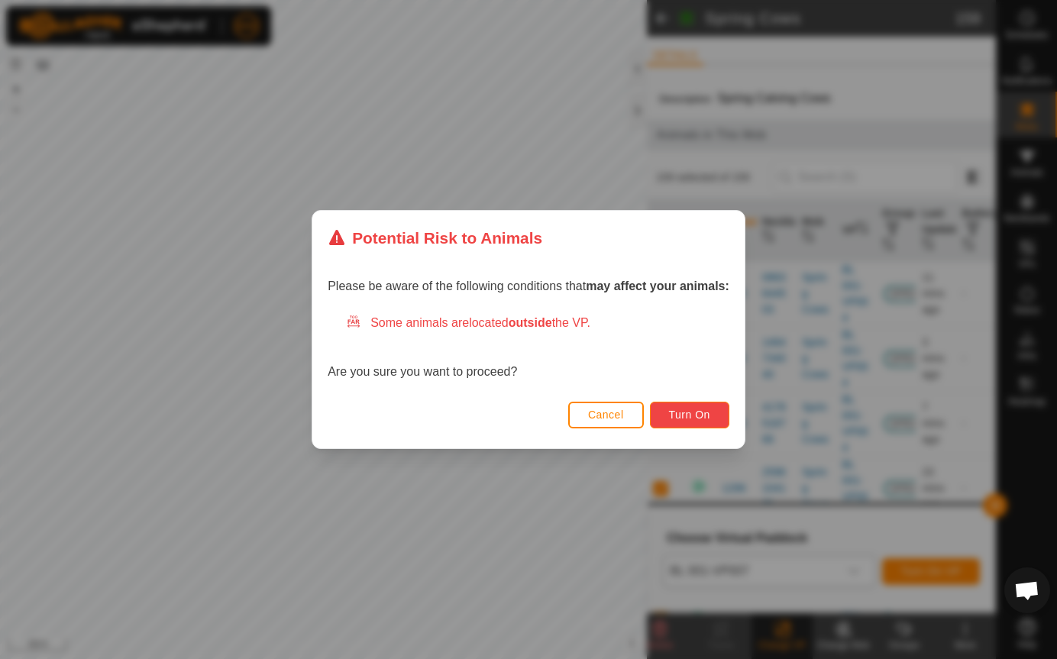
click at [681, 412] on span "Turn On" at bounding box center [689, 415] width 41 height 12
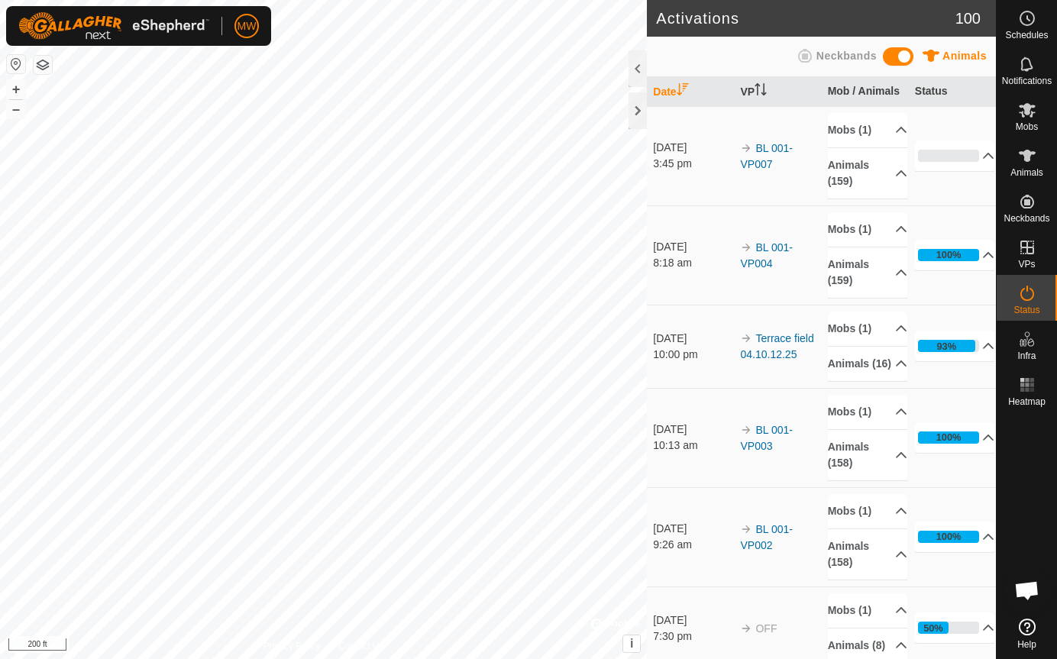
click at [654, 459] on div "Activations 100 Animals Neckbands Date VP Mob / Animals Status [DATE] 3:45 pm B…" at bounding box center [498, 329] width 996 height 659
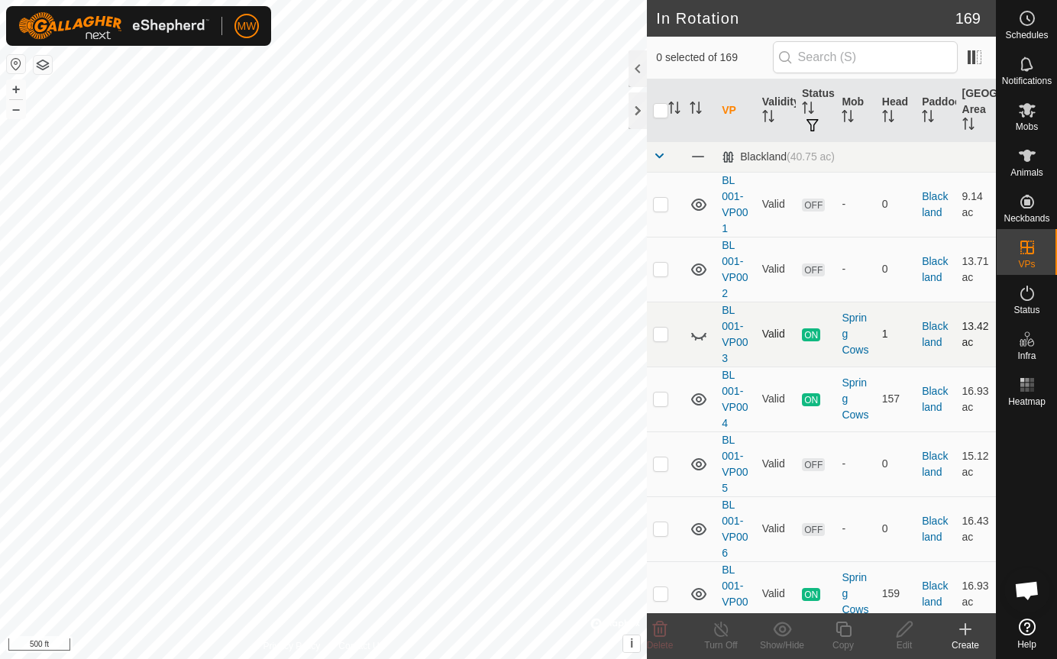
checkbox input "true"
click at [846, 629] on icon at bounding box center [843, 629] width 19 height 18
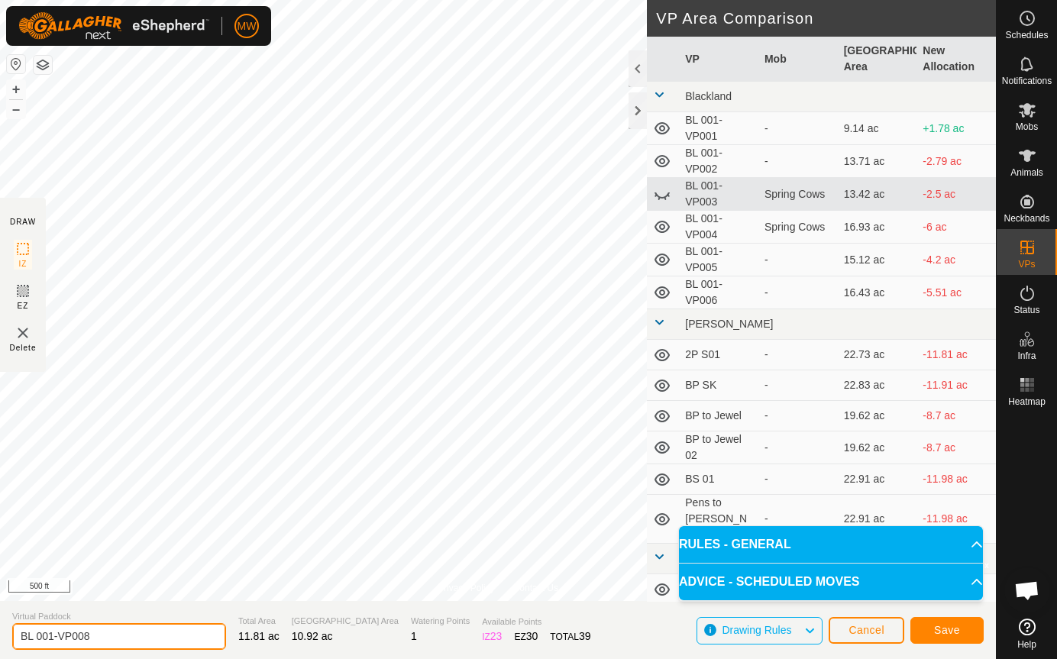
click at [108, 636] on input "BL 001-VP008" at bounding box center [119, 636] width 214 height 27
drag, startPoint x: 108, startPoint y: 636, endPoint x: 2, endPoint y: 628, distance: 106.5
click at [2, 628] on section "Virtual [PERSON_NAME] 001-VP008 Total Area 11.81 ac Grazing Area 10.92 ac Water…" at bounding box center [498, 630] width 996 height 58
type input "WH W01"
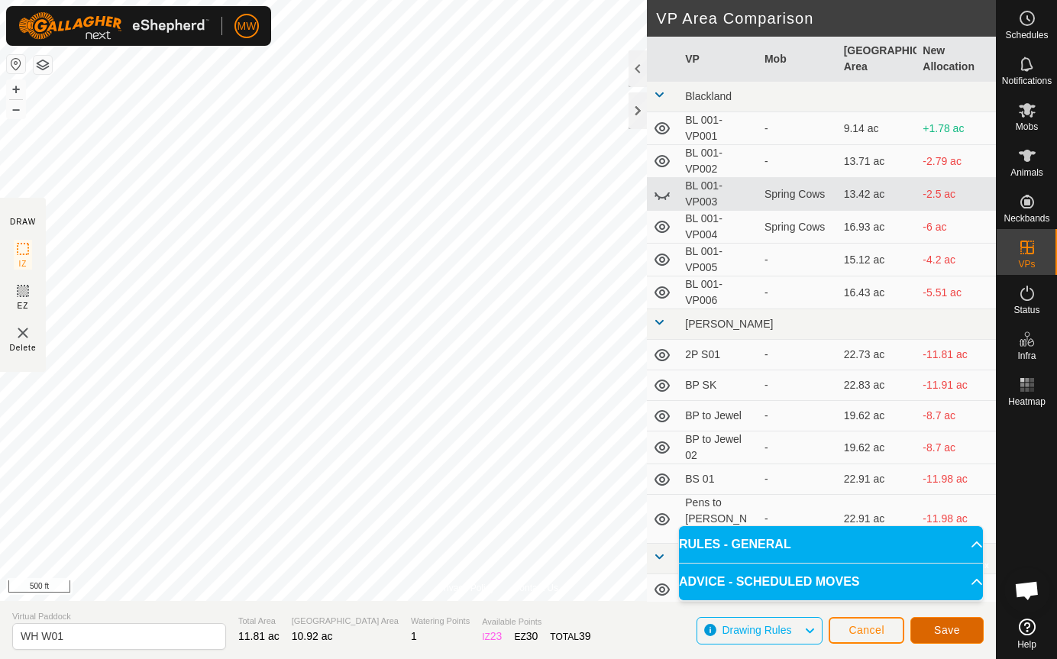
click at [962, 634] on button "Save" at bounding box center [947, 630] width 73 height 27
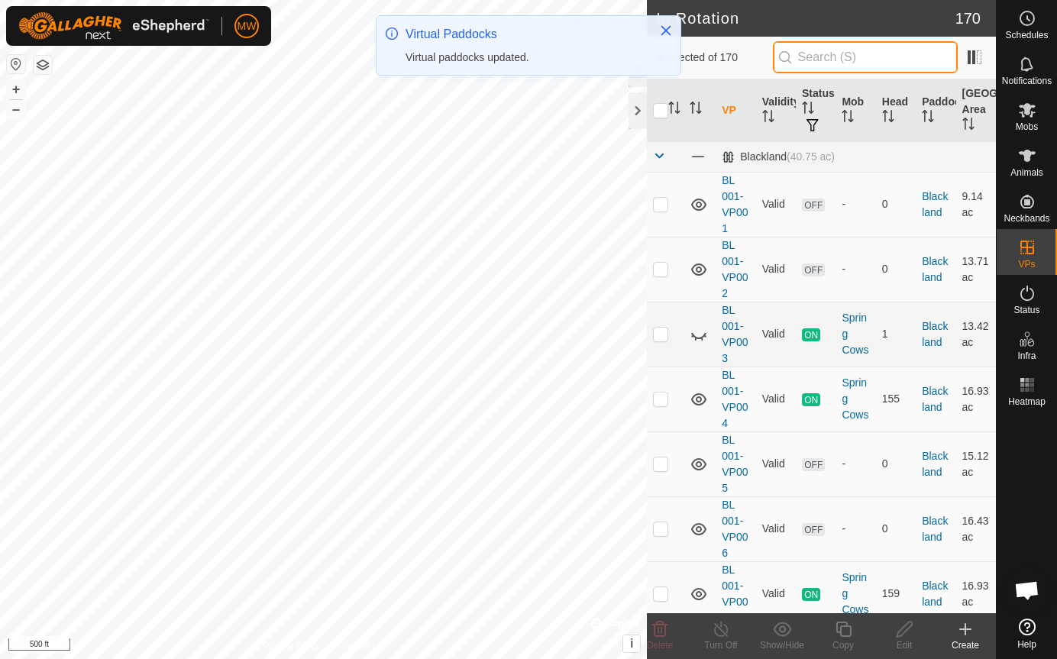
click at [847, 60] on input "text" at bounding box center [865, 57] width 185 height 32
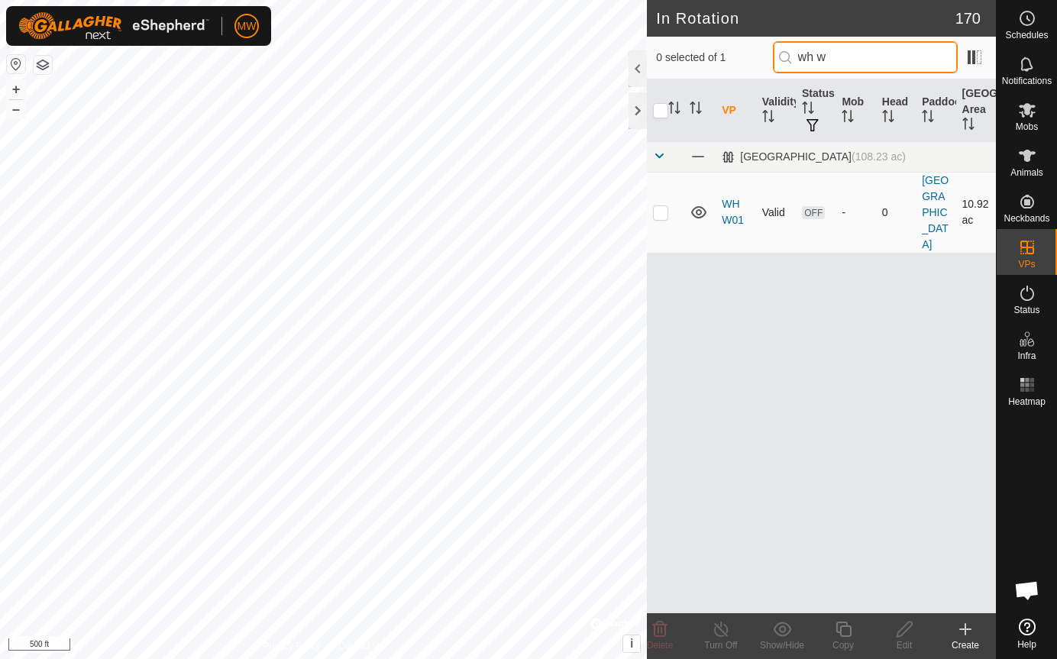
type input "wh w"
click at [665, 206] on p-tablecheckbox at bounding box center [660, 212] width 15 height 12
checkbox input "true"
click at [840, 633] on icon at bounding box center [843, 629] width 15 height 15
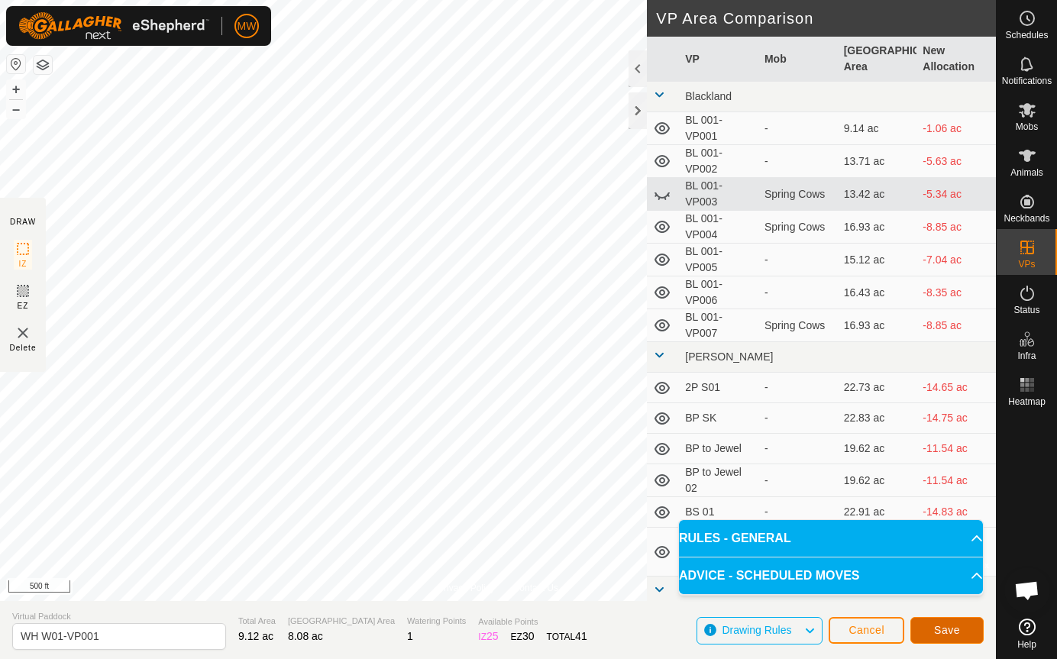
click at [953, 630] on span "Save" at bounding box center [947, 630] width 26 height 12
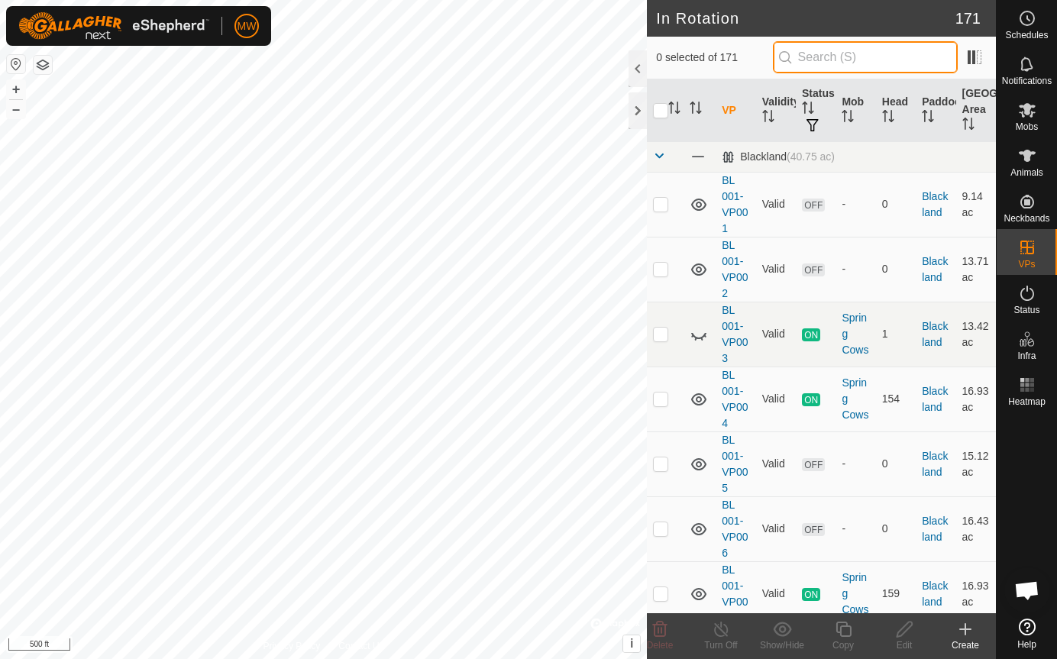
click at [825, 56] on input "text" at bounding box center [865, 57] width 185 height 32
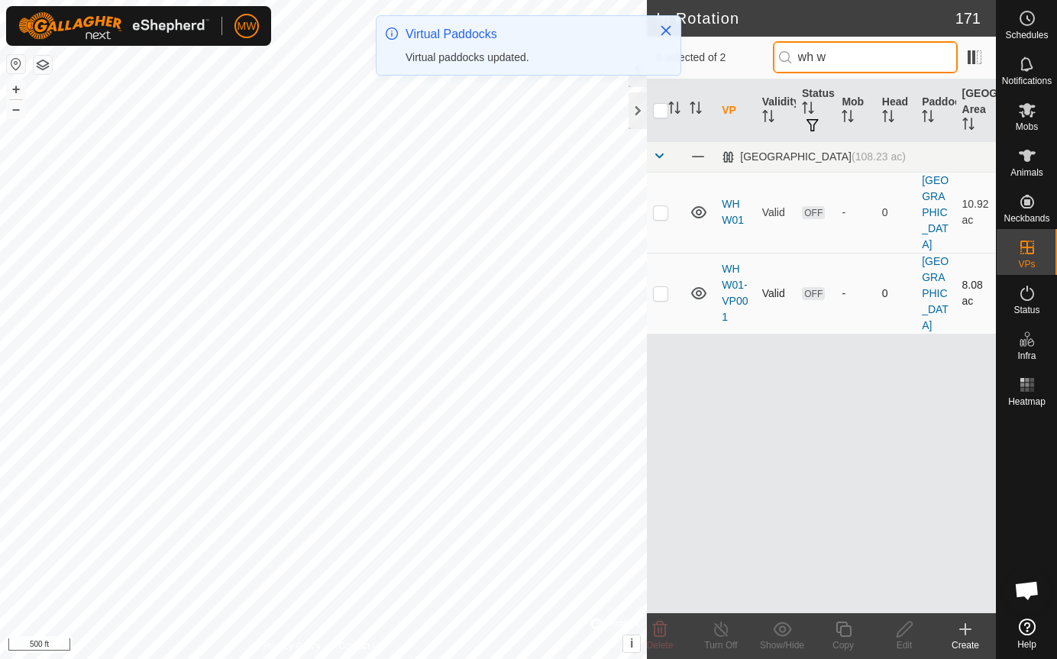
type input "wh w"
click at [661, 287] on p-checkbox at bounding box center [660, 293] width 15 height 12
checkbox input "true"
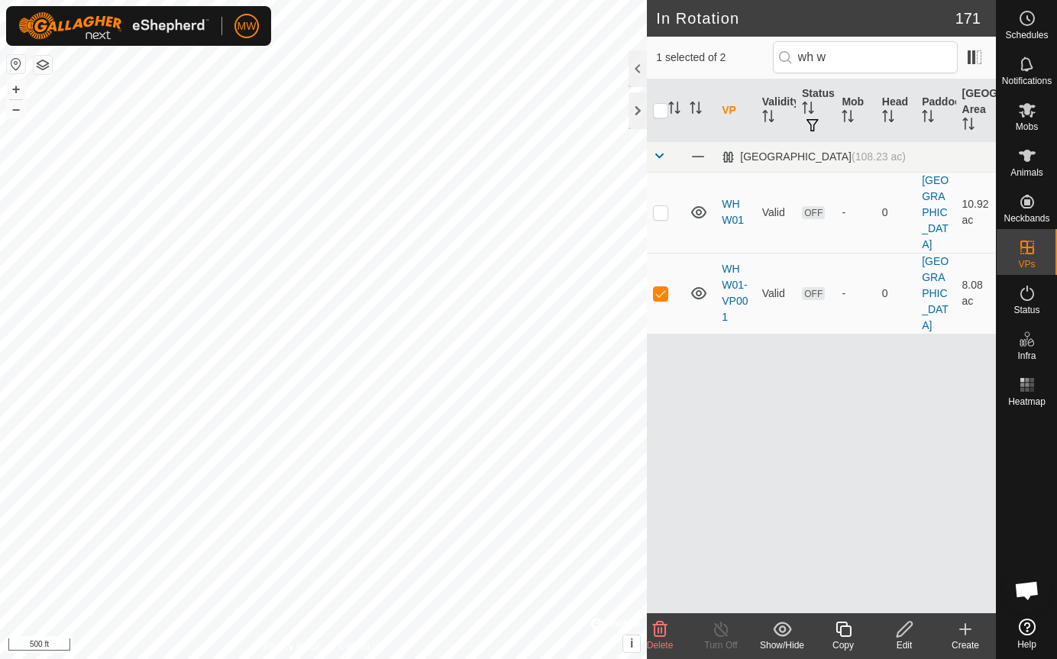
click at [847, 631] on icon at bounding box center [843, 629] width 19 height 18
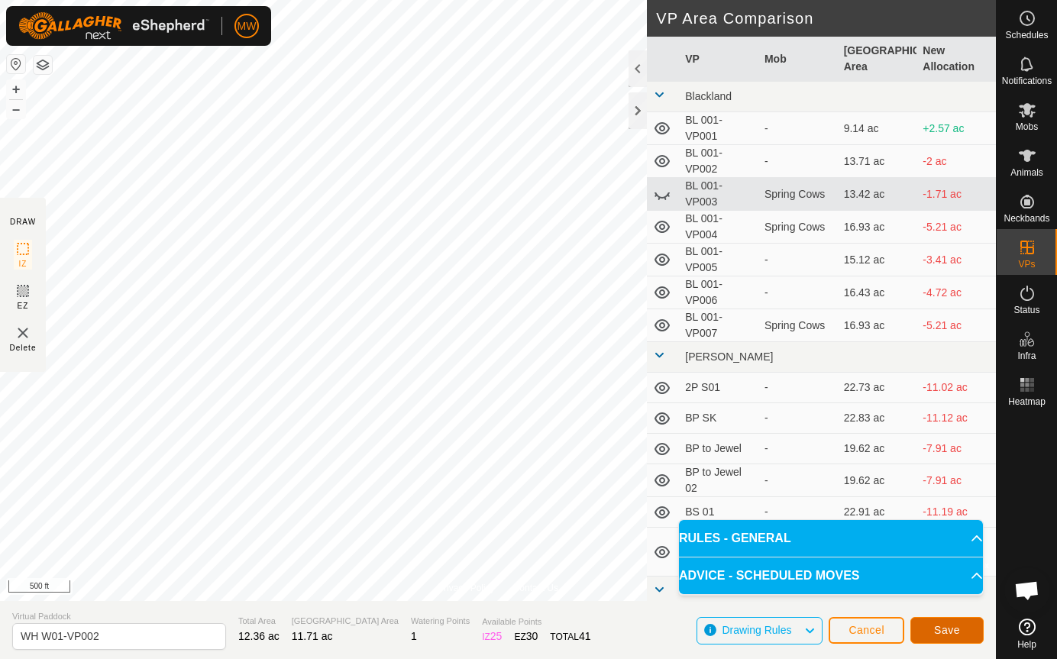
click at [958, 633] on span "Save" at bounding box center [947, 630] width 26 height 12
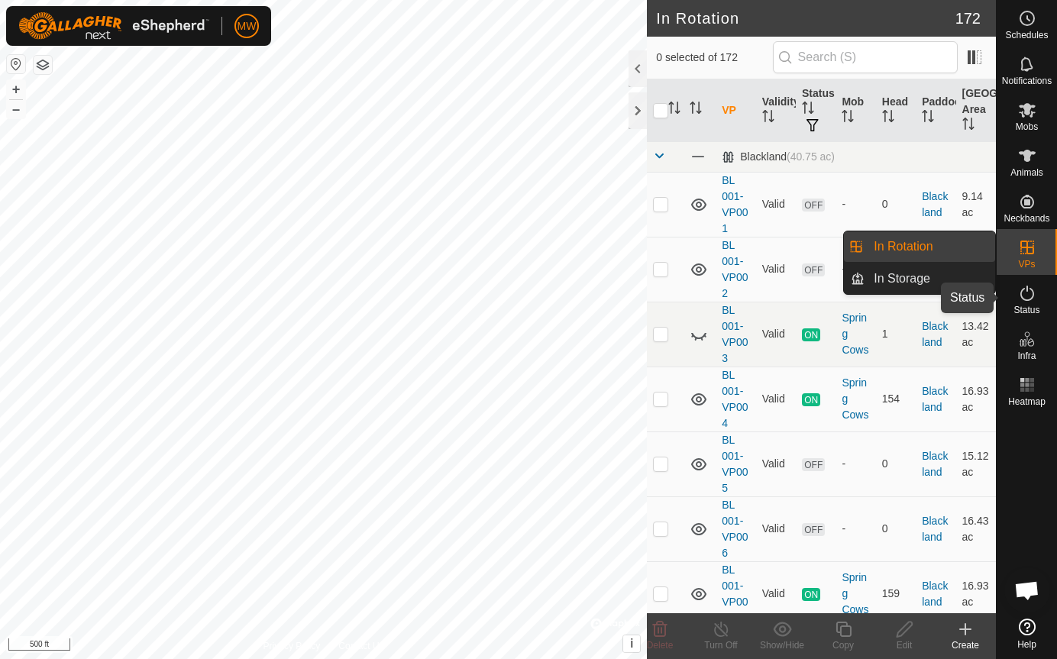
drag, startPoint x: 1022, startPoint y: 297, endPoint x: 1024, endPoint y: 306, distance: 8.5
click at [1021, 298] on icon at bounding box center [1027, 293] width 18 height 18
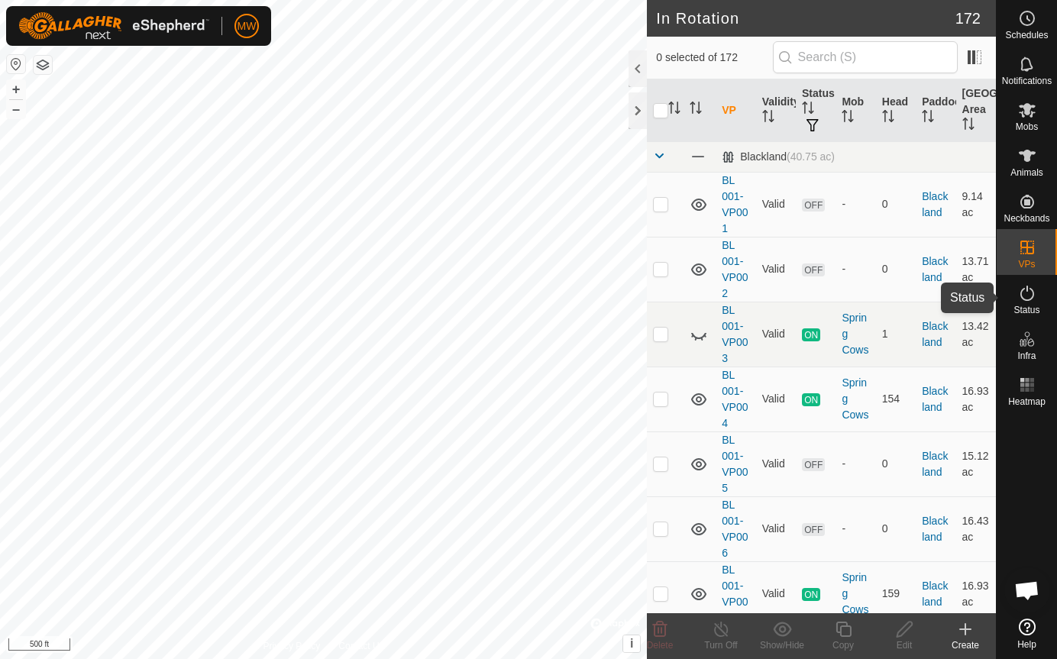
click at [1024, 306] on span "Status" at bounding box center [1027, 310] width 26 height 9
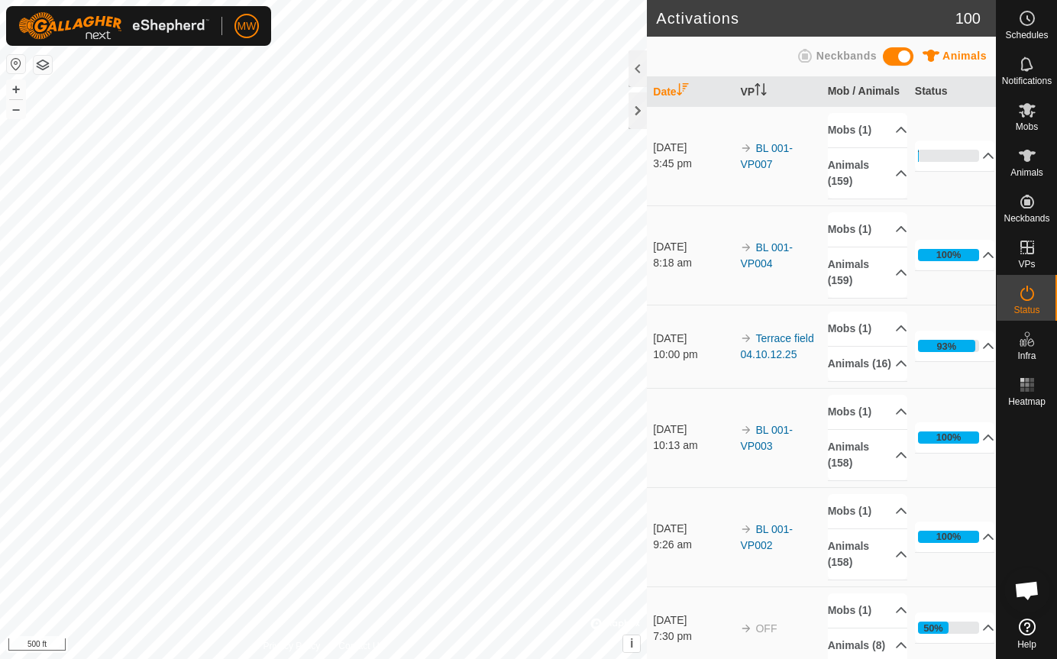
drag, startPoint x: 727, startPoint y: 613, endPoint x: 706, endPoint y: 515, distance: 100.7
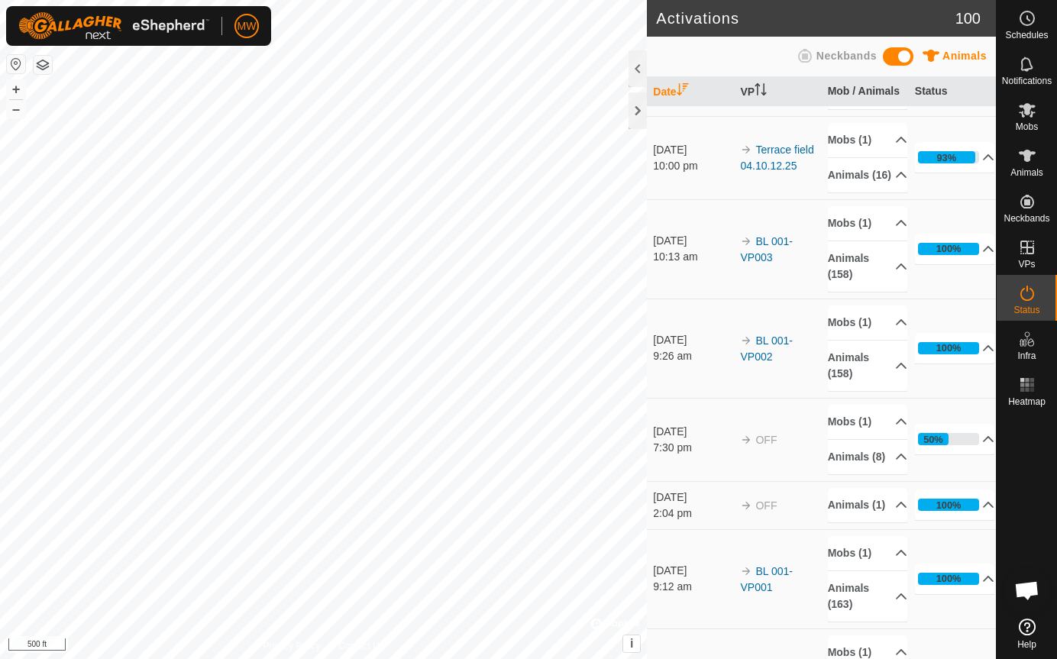
scroll to position [229, 0]
